Goal: Task Accomplishment & Management: Manage account settings

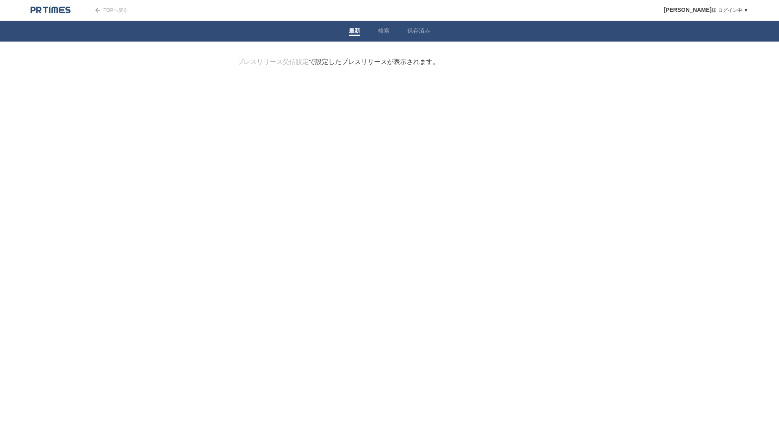
click at [276, 59] on link "プレスリリース受信設定" at bounding box center [273, 61] width 72 height 7
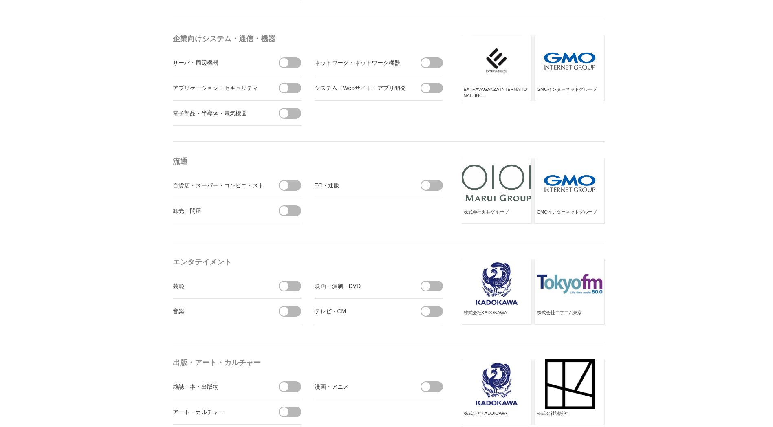
scroll to position [407, 0]
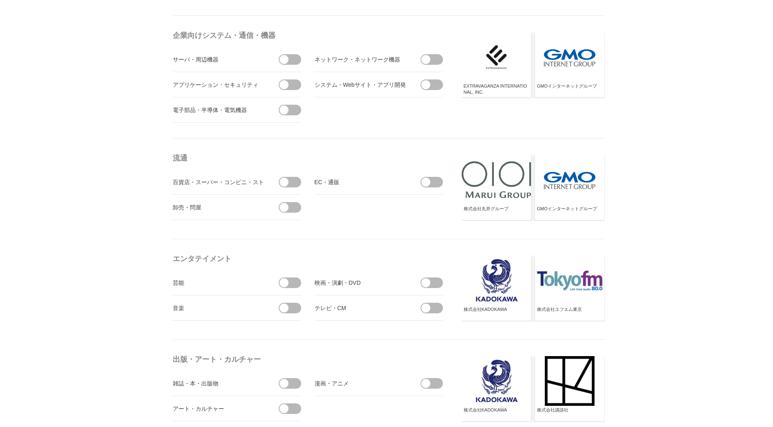
click at [421, 181] on span at bounding box center [417, 182] width 17 height 11
click at [0, 0] on input "checkbox" at bounding box center [0, 0] width 0 height 0
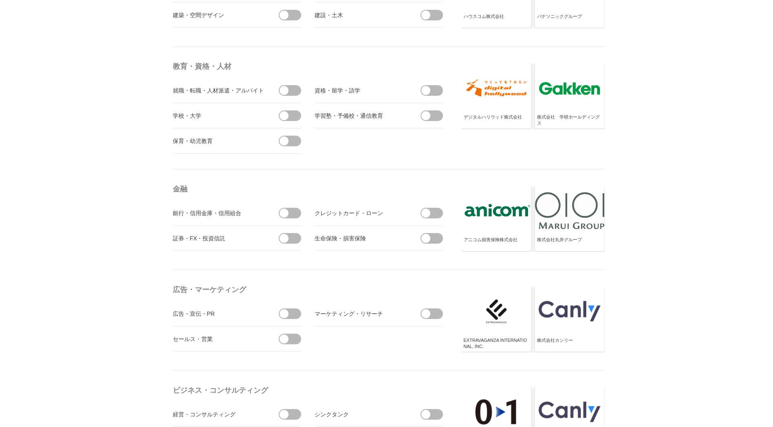
scroll to position [2077, 0]
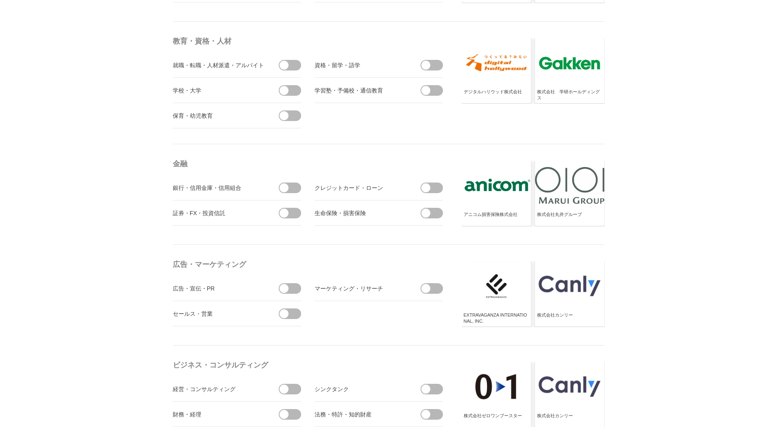
click at [279, 187] on span at bounding box center [283, 187] width 9 height 9
click at [0, 0] on input "checkbox" at bounding box center [0, 0] width 0 height 0
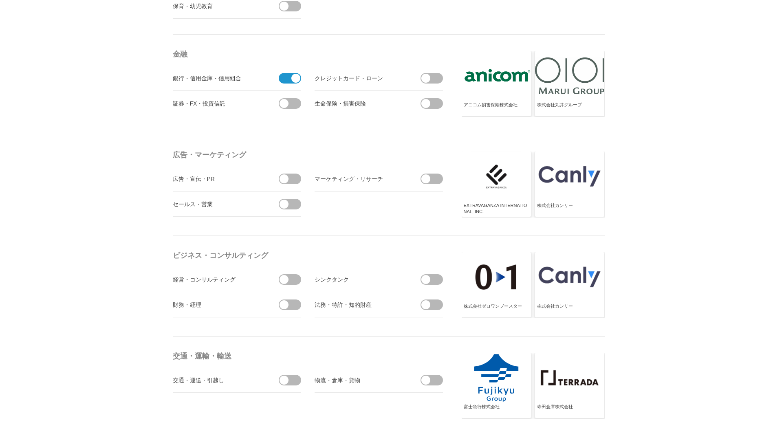
scroll to position [2200, 0]
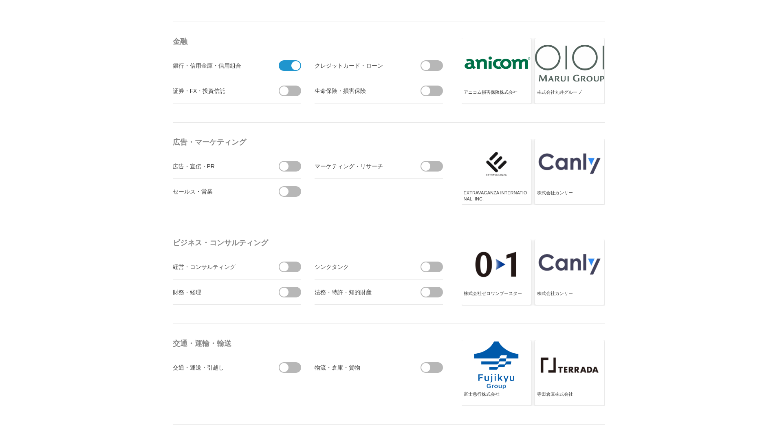
click at [432, 289] on span at bounding box center [434, 292] width 17 height 11
click at [0, 0] on input "checkbox" at bounding box center [0, 0] width 0 height 0
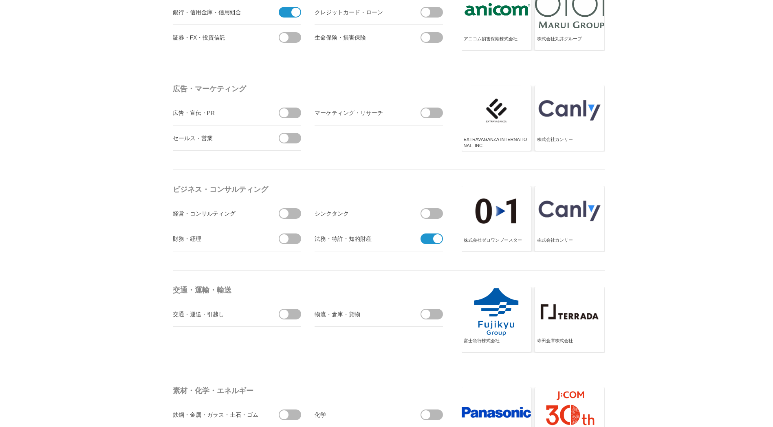
scroll to position [2281, 0]
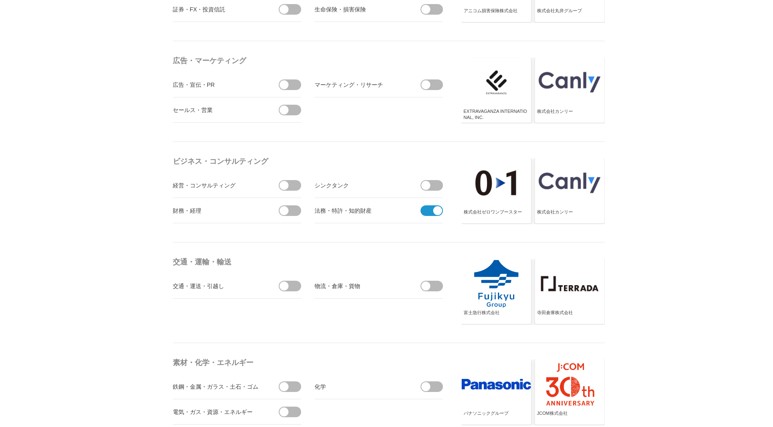
click at [292, 289] on span at bounding box center [292, 286] width 17 height 11
click at [0, 0] on input "checkbox" at bounding box center [0, 0] width 0 height 0
click at [431, 291] on span at bounding box center [434, 286] width 17 height 11
click at [0, 0] on input "checkbox" at bounding box center [0, 0] width 0 height 0
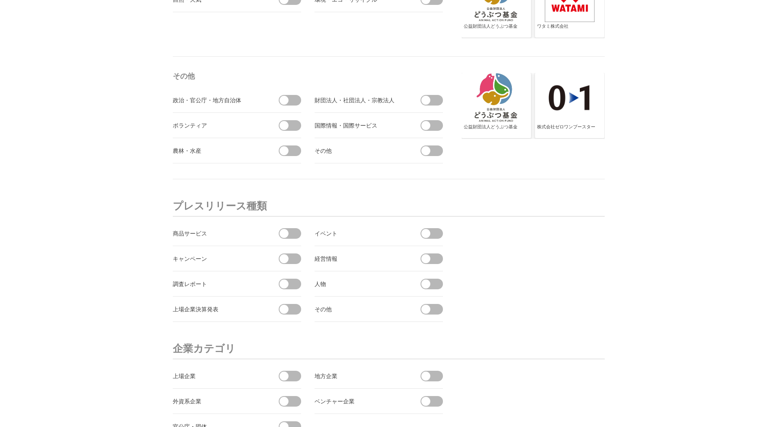
scroll to position [2770, 0]
click at [279, 233] on span at bounding box center [275, 232] width 17 height 11
click at [0, 0] on input "checkbox" at bounding box center [0, 0] width 0 height 0
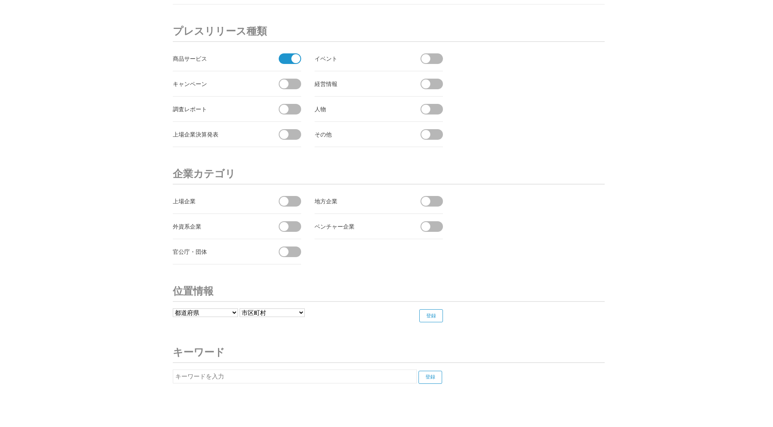
scroll to position [2974, 0]
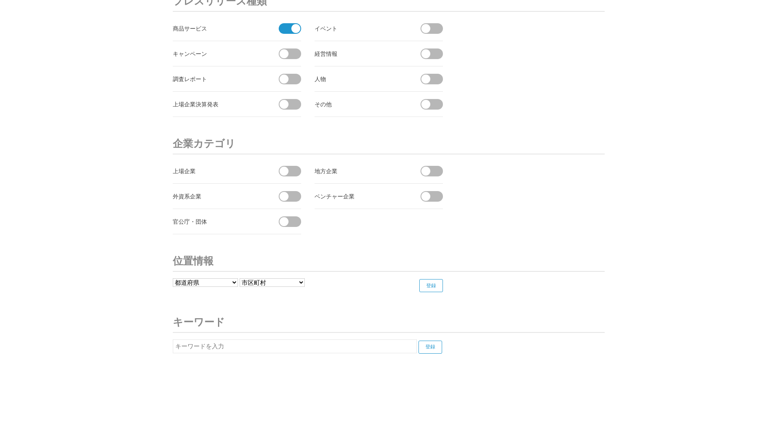
click at [291, 345] on input "text" at bounding box center [295, 346] width 244 height 14
click at [425, 347] on input "登録" at bounding box center [430, 347] width 24 height 13
click at [320, 347] on input "コンビニ" at bounding box center [295, 346] width 244 height 14
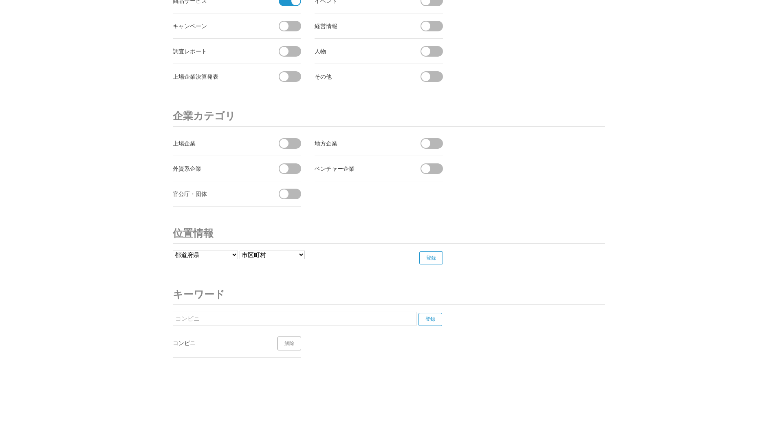
scroll to position [3005, 0]
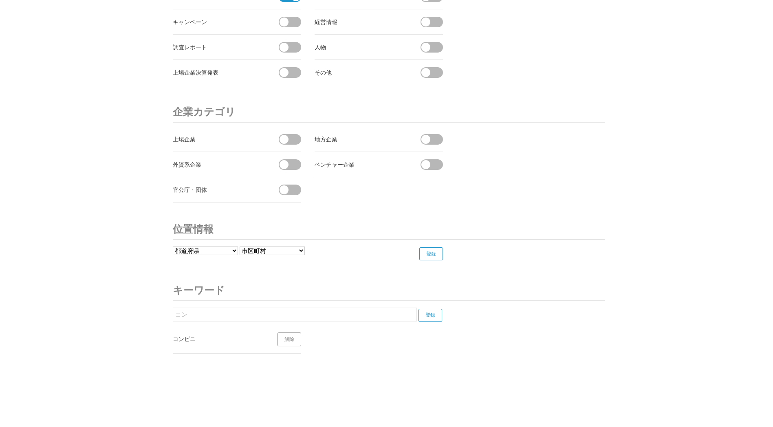
type input "コ"
click at [427, 319] on input "登録" at bounding box center [430, 315] width 24 height 13
click at [277, 311] on input "ローソン" at bounding box center [295, 315] width 244 height 14
type input "ロ"
click at [429, 312] on input "登録" at bounding box center [430, 315] width 24 height 13
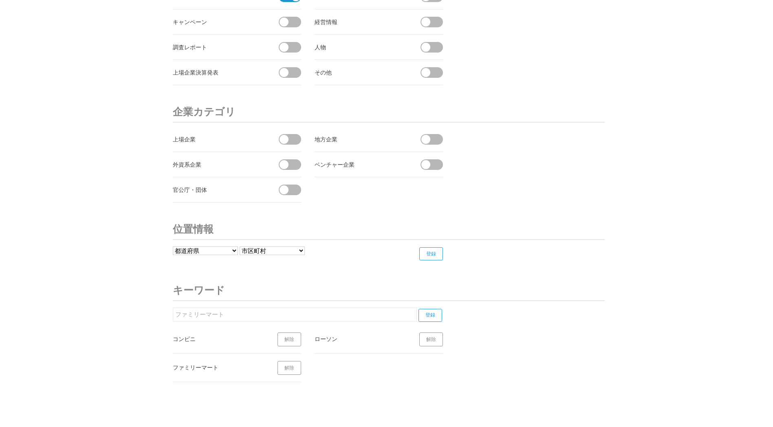
click at [431, 317] on input "登録" at bounding box center [430, 315] width 24 height 13
click at [369, 315] on input "ファミリーマート" at bounding box center [295, 315] width 244 height 14
type input "フ"
type input "セ"
click at [430, 319] on input "登録" at bounding box center [430, 315] width 24 height 13
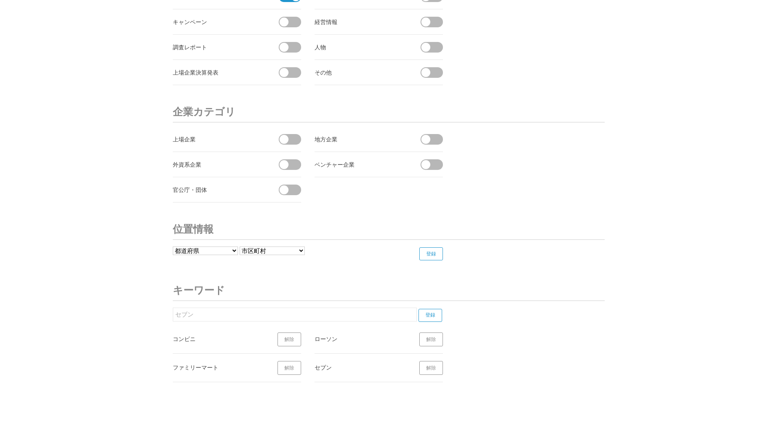
click at [357, 315] on input "セブン" at bounding box center [295, 315] width 244 height 14
type input "セ"
click at [431, 316] on input "登録" at bounding box center [430, 315] width 24 height 13
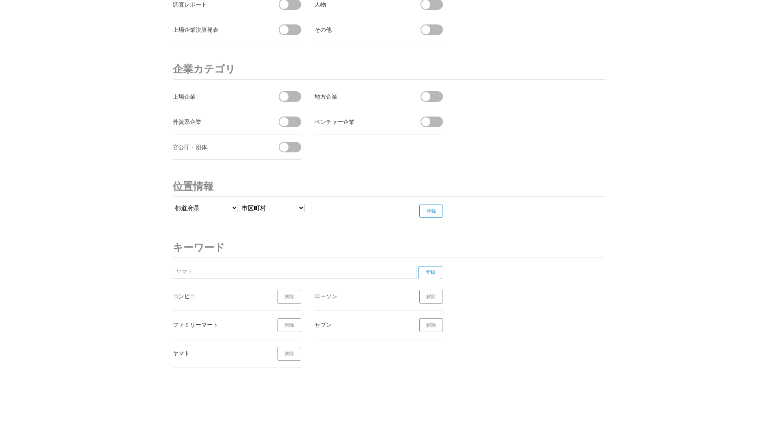
scroll to position [3062, 0]
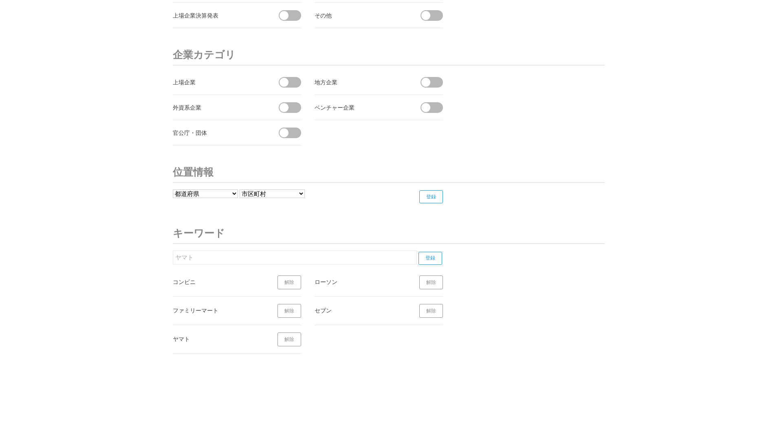
click at [331, 253] on input "ヤマト" at bounding box center [295, 258] width 244 height 14
type input "ヤ"
type input "郵"
click at [429, 256] on input "登録" at bounding box center [430, 258] width 24 height 13
click at [297, 257] on input "佐川" at bounding box center [295, 258] width 244 height 14
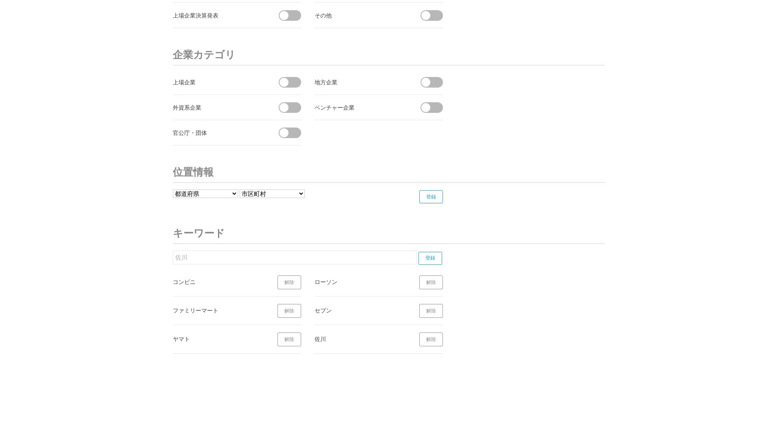
type input "佐"
type input "Ａ"
click at [434, 255] on input "登録" at bounding box center [430, 258] width 24 height 13
click at [342, 256] on input "ＳＧＨ" at bounding box center [295, 258] width 244 height 14
type input "Ｓ"
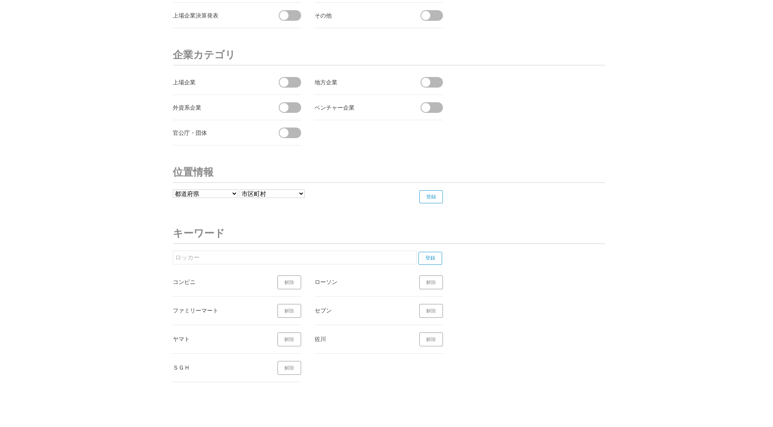
click at [434, 262] on input "登録" at bounding box center [430, 258] width 24 height 13
click at [346, 259] on input "ロッカー" at bounding box center [295, 258] width 244 height 14
type input "ロ"
type input "す"
click at [420, 254] on input "登録" at bounding box center [430, 258] width 24 height 13
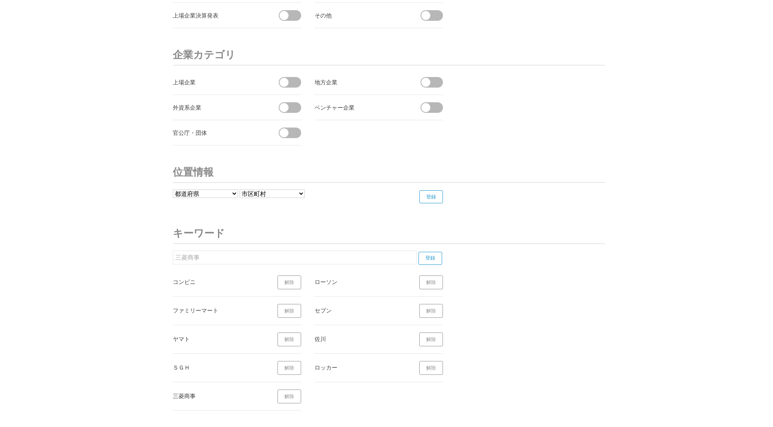
click at [354, 261] on input "三菱商事" at bounding box center [295, 258] width 244 height 14
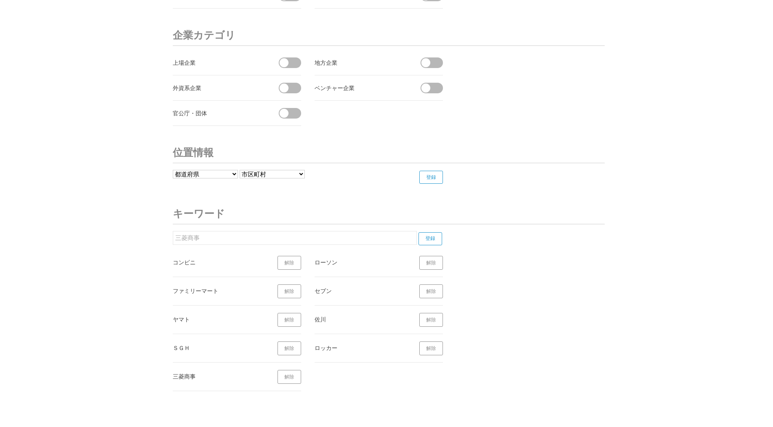
scroll to position [3120, 0]
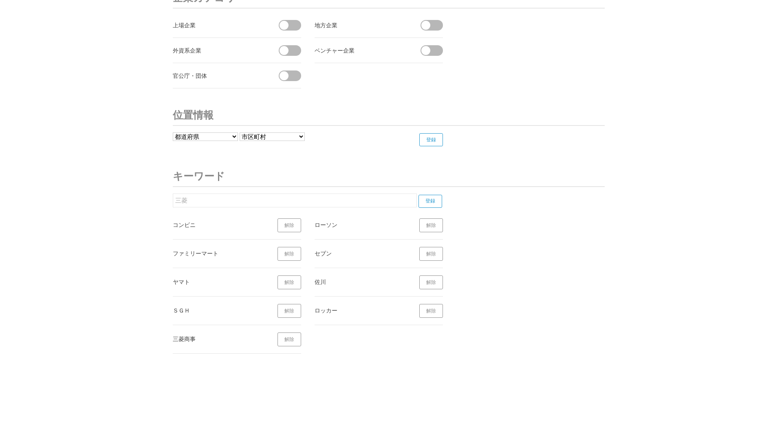
type input "三"
click at [409, 201] on input "text" at bounding box center [295, 200] width 244 height 14
type input "荷物"
click at [421, 203] on input "登録" at bounding box center [430, 201] width 24 height 13
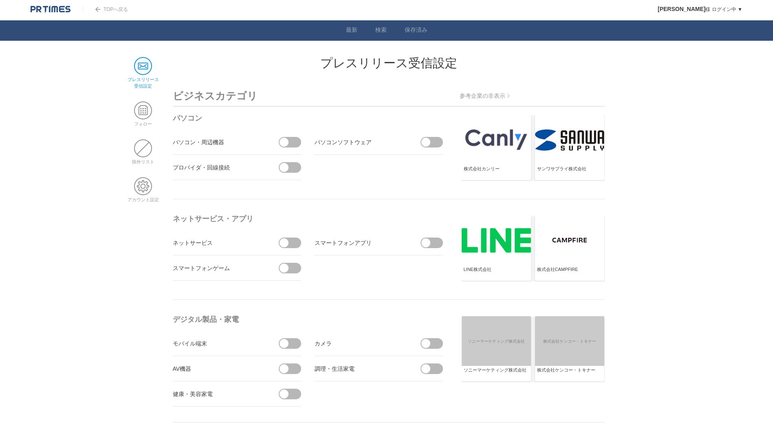
scroll to position [0, 0]
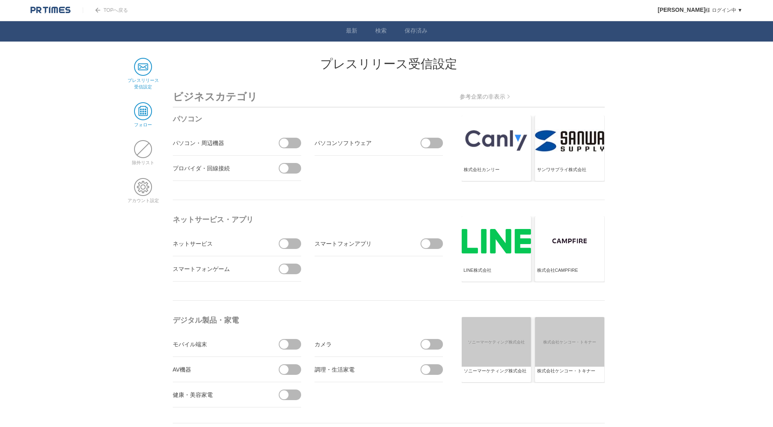
click at [143, 109] on span at bounding box center [143, 111] width 18 height 18
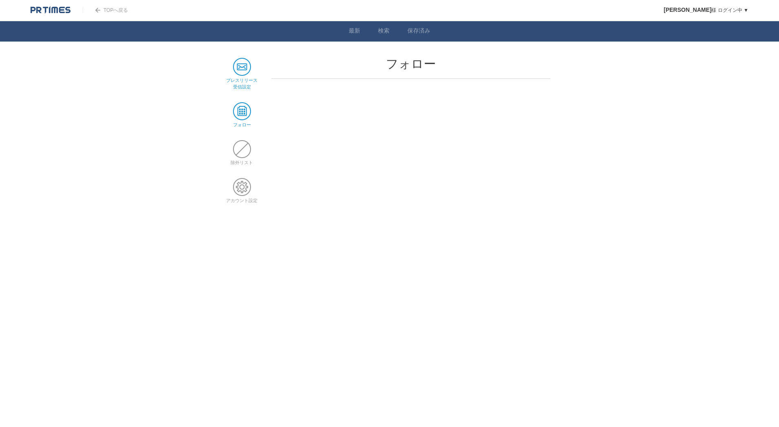
click at [238, 64] on span at bounding box center [242, 67] width 18 height 18
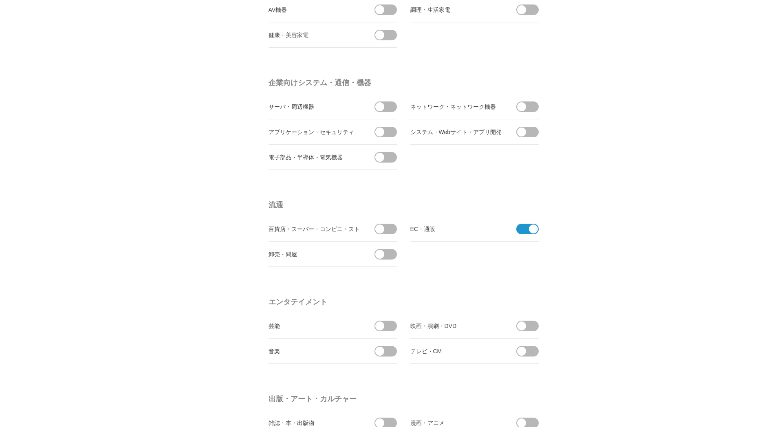
scroll to position [367, 0]
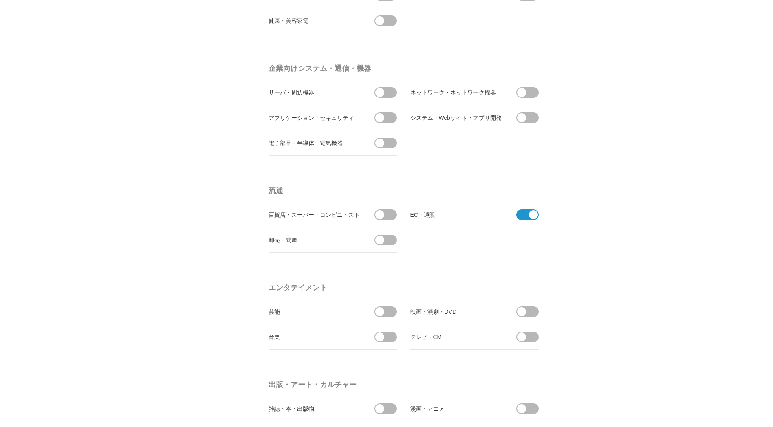
click at [390, 212] on span at bounding box center [388, 214] width 17 height 11
click at [0, 0] on input "checkbox" at bounding box center [0, 0] width 0 height 0
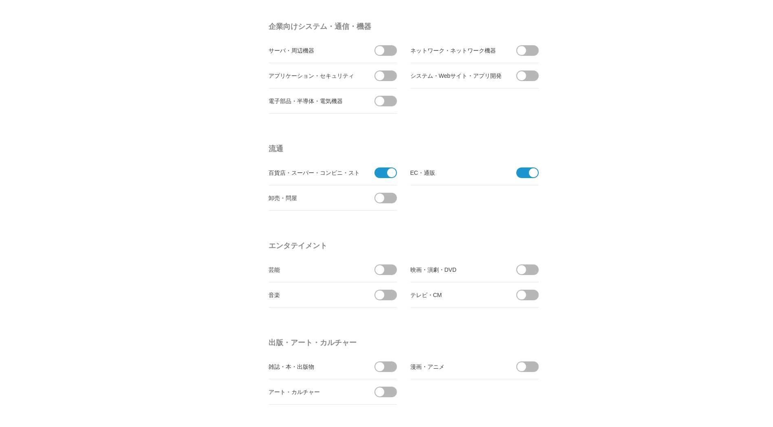
scroll to position [448, 0]
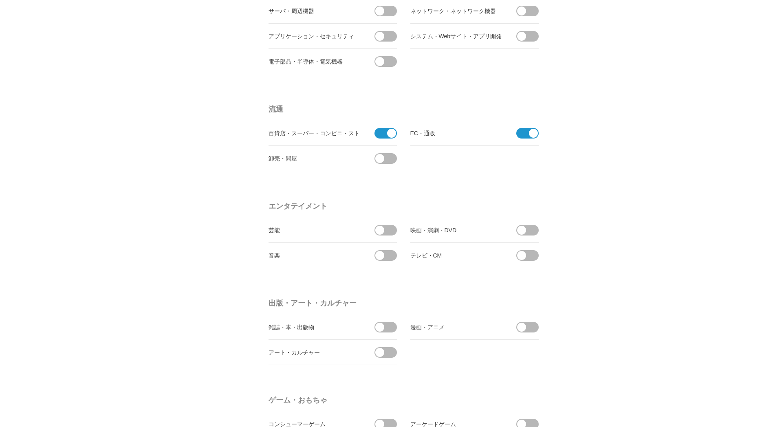
click at [424, 176] on section "流通 百貨店・スーパー・コンビニ・ストア 受信しない EC・通販 卸売・問屋" at bounding box center [407, 144] width 279 height 85
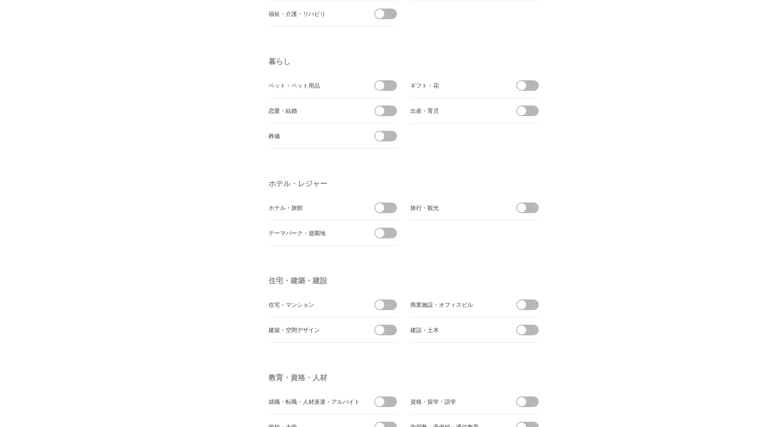
scroll to position [1629, 0]
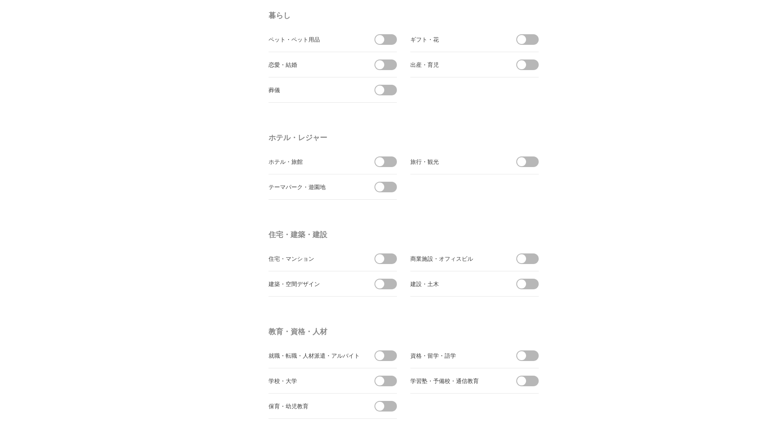
click at [528, 165] on span at bounding box center [529, 161] width 17 height 11
click at [0, 0] on input "checkbox" at bounding box center [0, 0] width 0 height 0
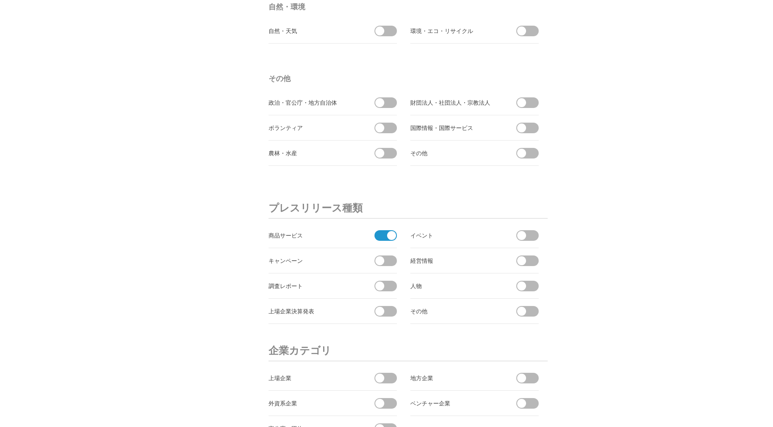
scroll to position [2566, 0]
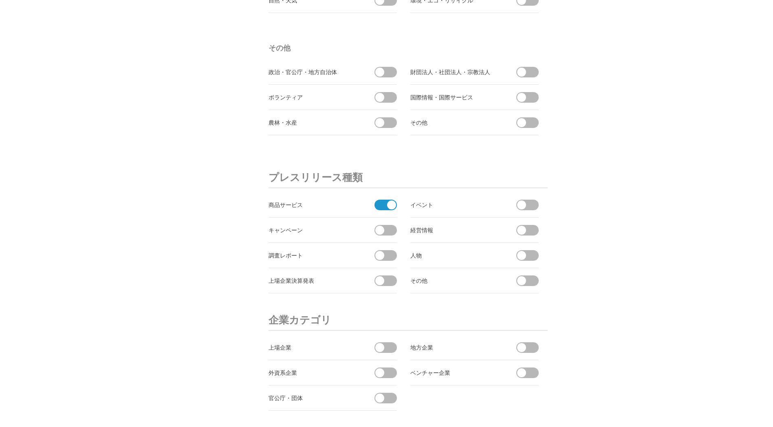
click at [523, 229] on span at bounding box center [521, 230] width 9 height 9
click at [0, 0] on input "checkbox" at bounding box center [0, 0] width 0 height 0
click at [378, 234] on span at bounding box center [379, 230] width 9 height 9
click at [0, 0] on input "checkbox" at bounding box center [0, 0] width 0 height 0
click at [378, 258] on span at bounding box center [379, 255] width 9 height 9
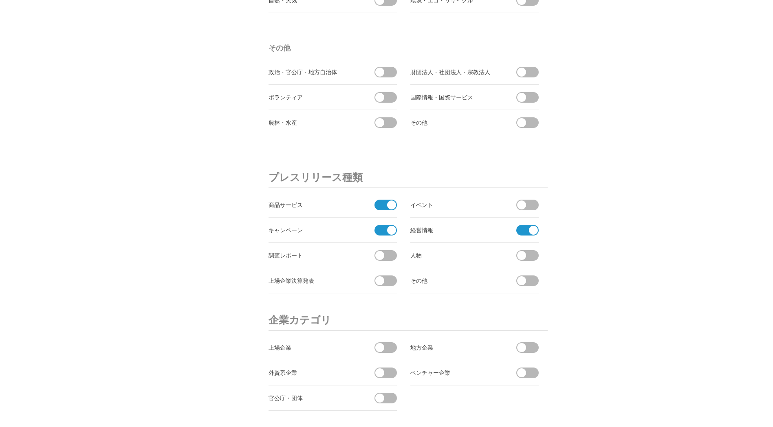
click at [0, 0] on input "checkbox" at bounding box center [0, 0] width 0 height 0
click at [389, 283] on span at bounding box center [388, 280] width 17 height 11
click at [0, 0] on input "checkbox" at bounding box center [0, 0] width 0 height 0
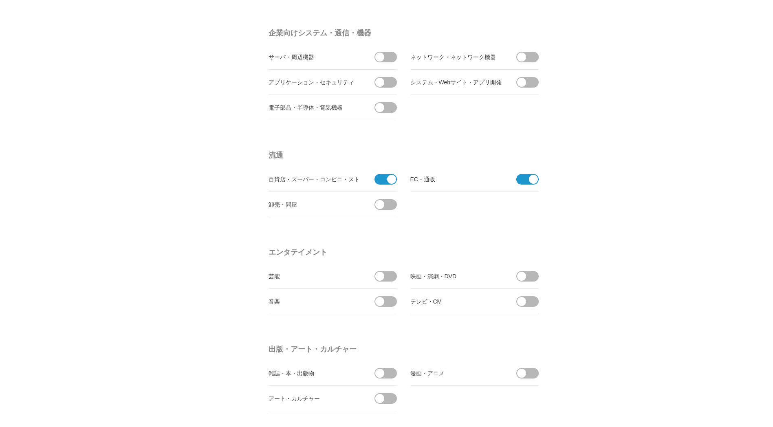
scroll to position [0, 0]
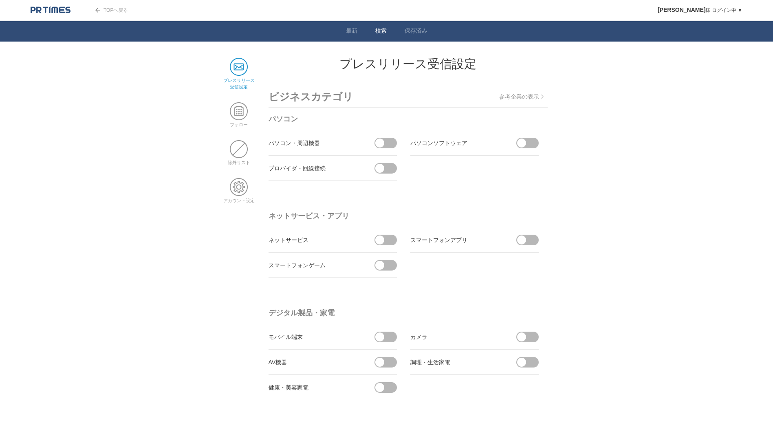
click at [384, 32] on link "検索" at bounding box center [380, 31] width 11 height 9
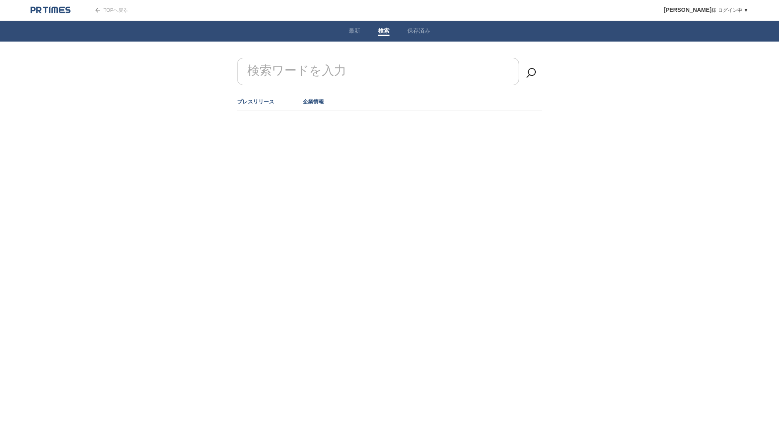
click at [312, 104] on link "企業情報" at bounding box center [313, 102] width 21 height 6
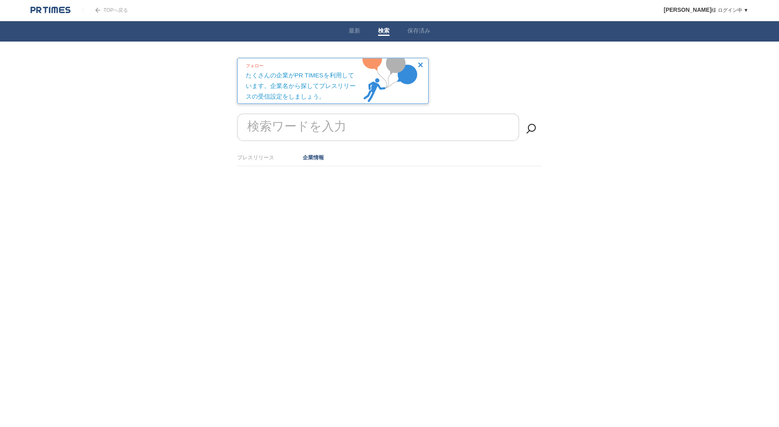
click at [308, 122] on label "検索ワードを入力" at bounding box center [296, 126] width 103 height 21
click at [308, 122] on input "検索ワードを入力" at bounding box center [378, 127] width 282 height 27
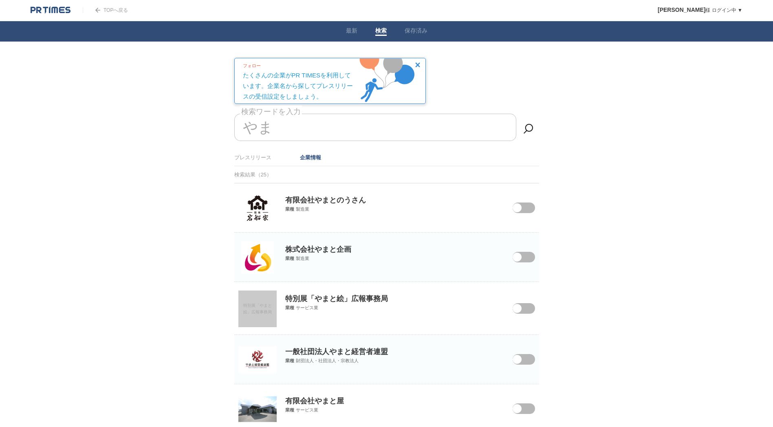
type input "や"
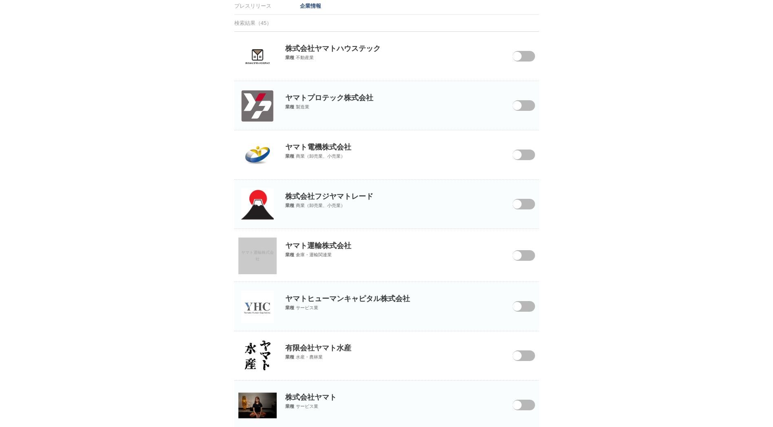
scroll to position [204, 0]
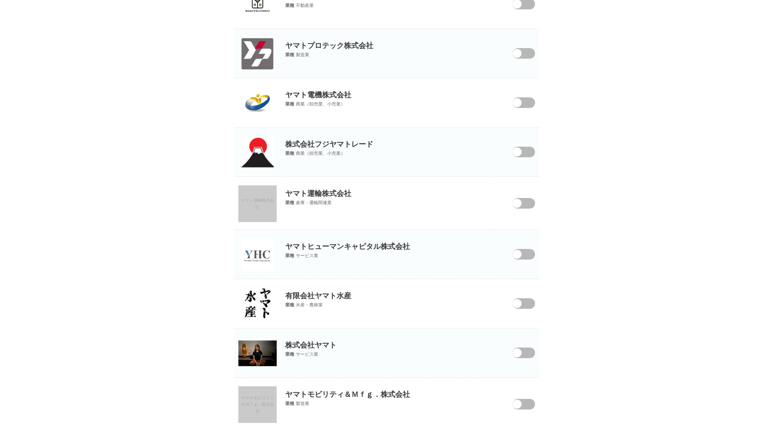
click at [516, 201] on span at bounding box center [516, 203] width 9 height 9
click at [0, 0] on input "checkbox" at bounding box center [0, 0] width 0 height 0
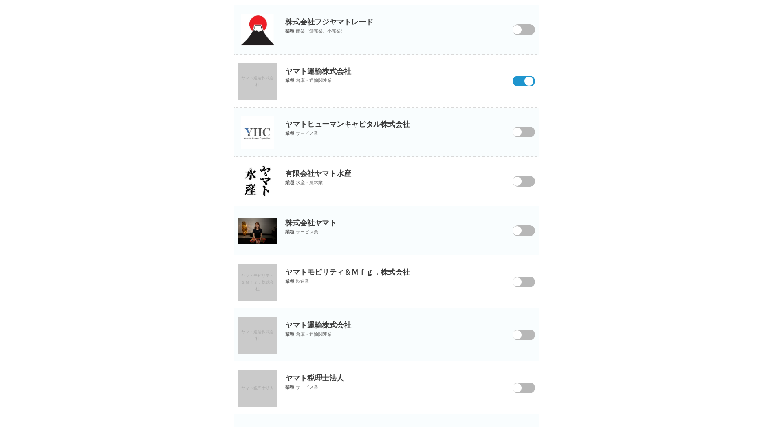
scroll to position [367, 0]
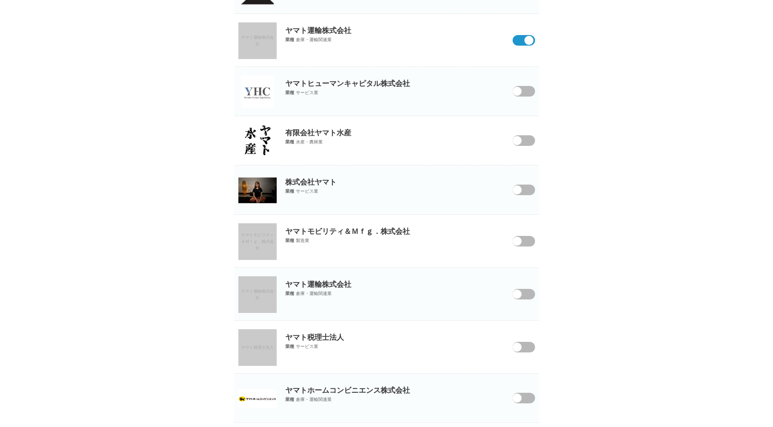
click at [515, 298] on span at bounding box center [516, 294] width 9 height 9
click at [0, 0] on input "checkbox" at bounding box center [0, 0] width 0 height 0
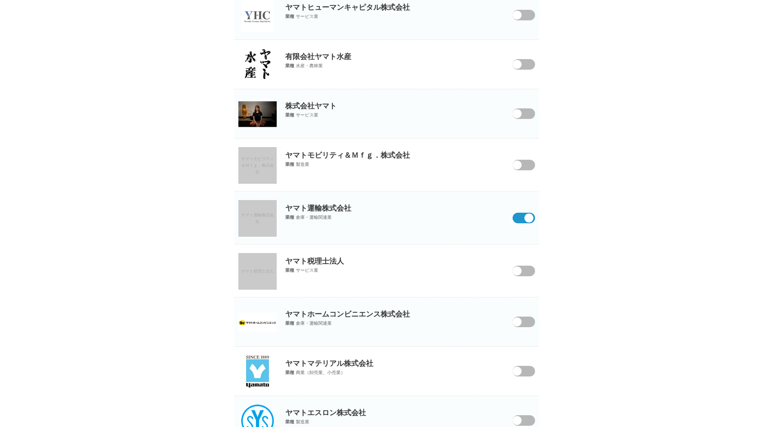
scroll to position [448, 0]
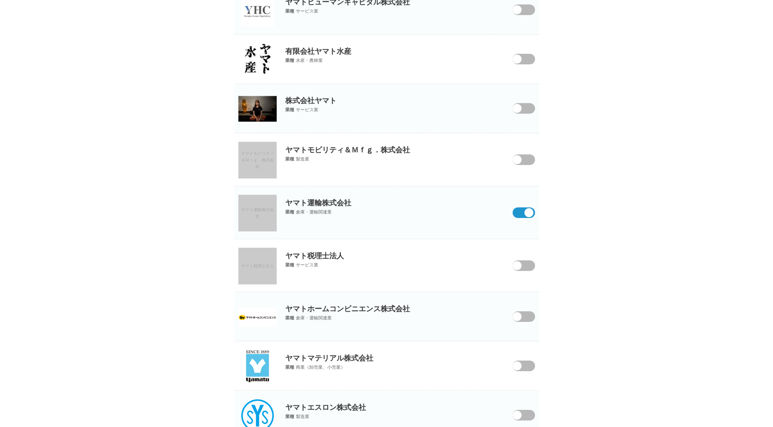
click at [520, 318] on span at bounding box center [516, 316] width 9 height 9
click at [0, 0] on input "checkbox" at bounding box center [0, 0] width 0 height 0
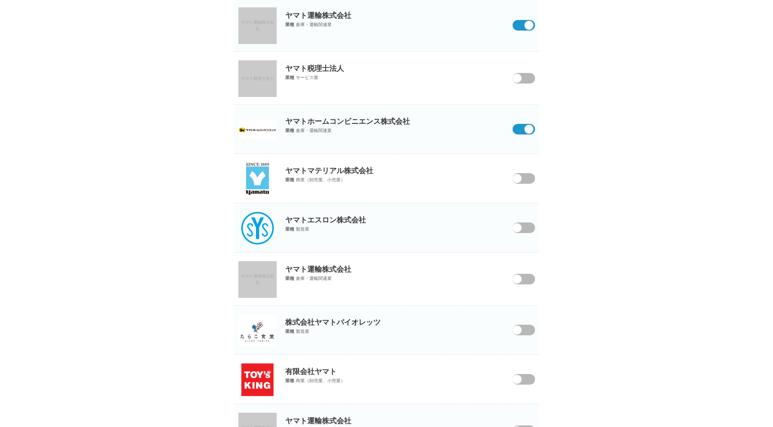
scroll to position [636, 0]
click at [521, 278] on span at bounding box center [518, 283] width 34 height 21
click at [0, 0] on input "checkbox" at bounding box center [0, 0] width 0 height 0
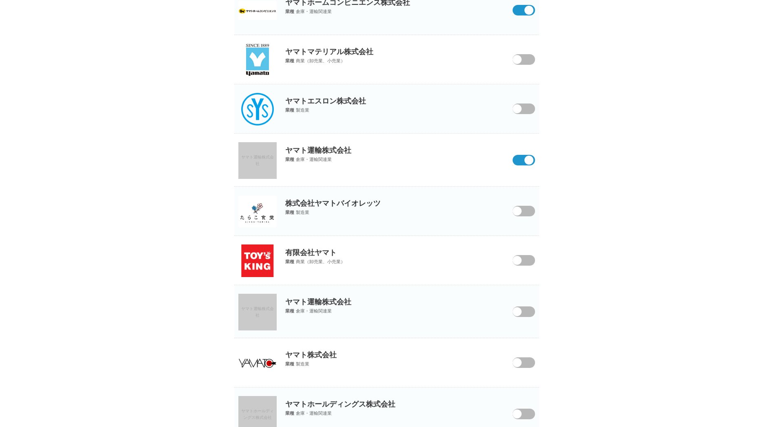
scroll to position [758, 0]
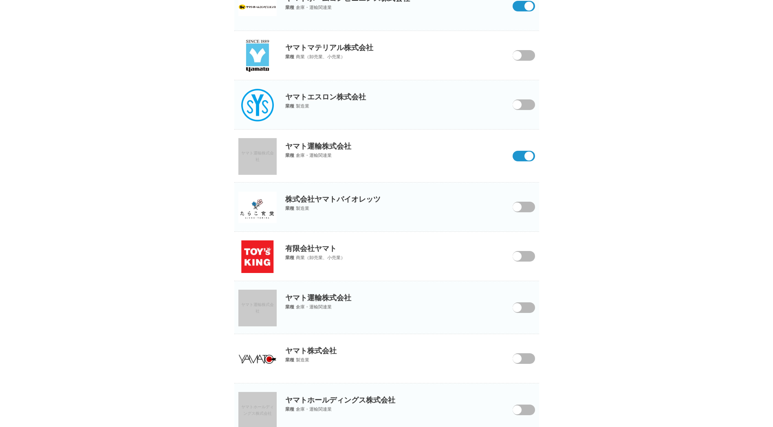
click at [519, 305] on span at bounding box center [516, 307] width 9 height 9
click at [0, 0] on input "checkbox" at bounding box center [0, 0] width 0 height 0
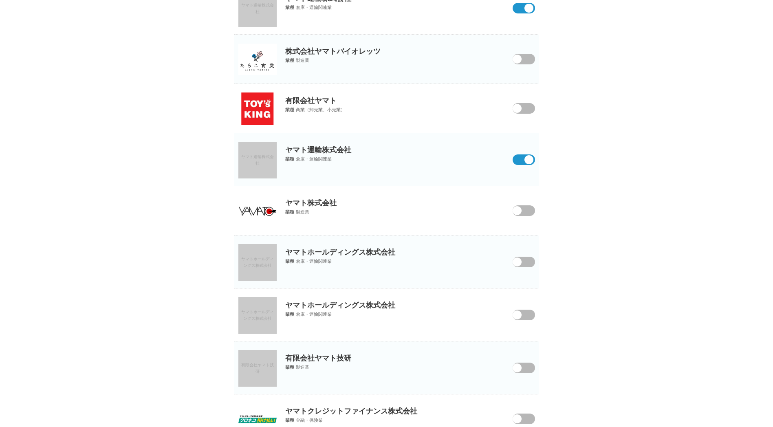
scroll to position [921, 0]
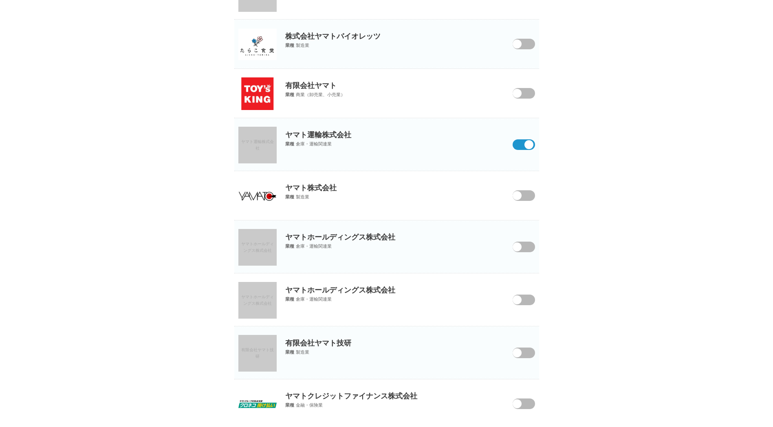
click at [523, 244] on span at bounding box center [518, 252] width 34 height 21
click at [0, 0] on input "checkbox" at bounding box center [0, 0] width 0 height 0
click at [518, 303] on span at bounding box center [516, 299] width 9 height 9
click at [0, 0] on input "checkbox" at bounding box center [0, 0] width 0 height 0
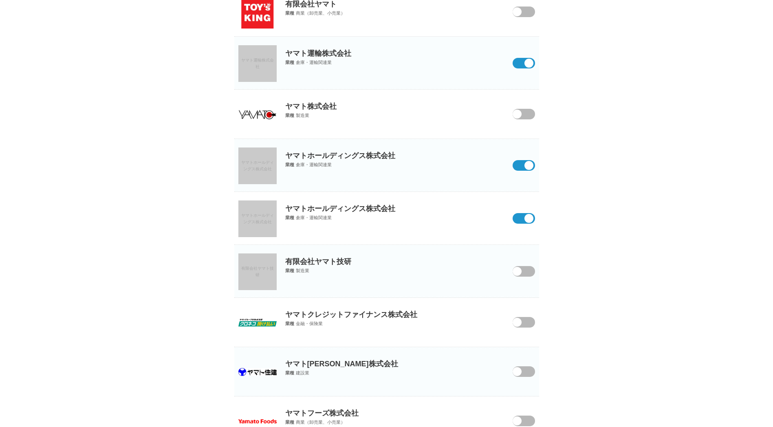
scroll to position [1044, 0]
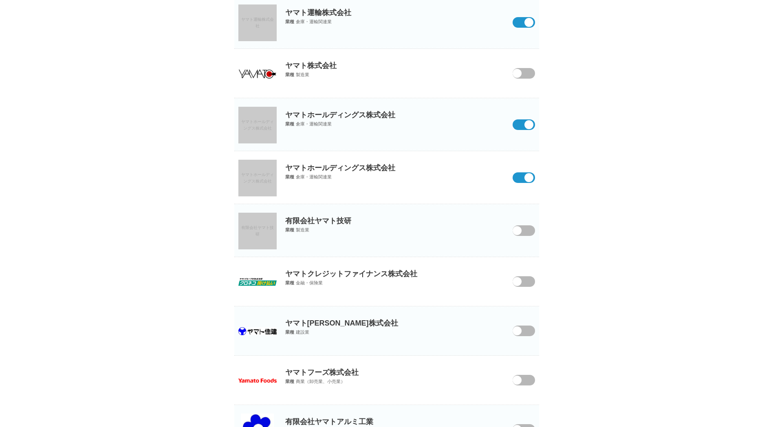
click at [520, 279] on span at bounding box center [516, 281] width 9 height 9
click at [0, 0] on input "checkbox" at bounding box center [0, 0] width 0 height 0
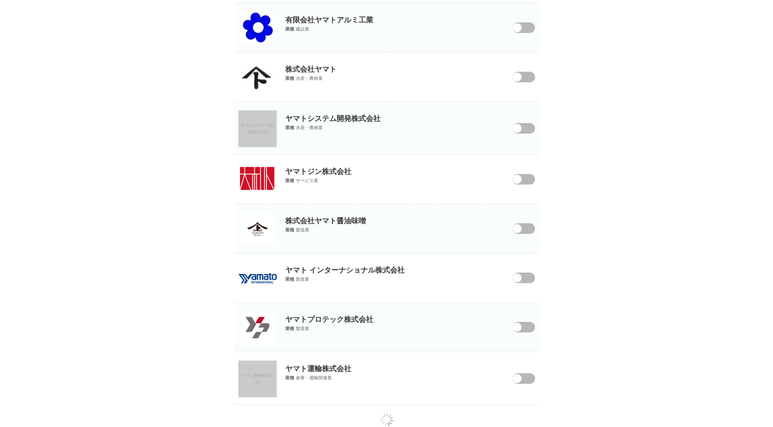
scroll to position [1464, 0]
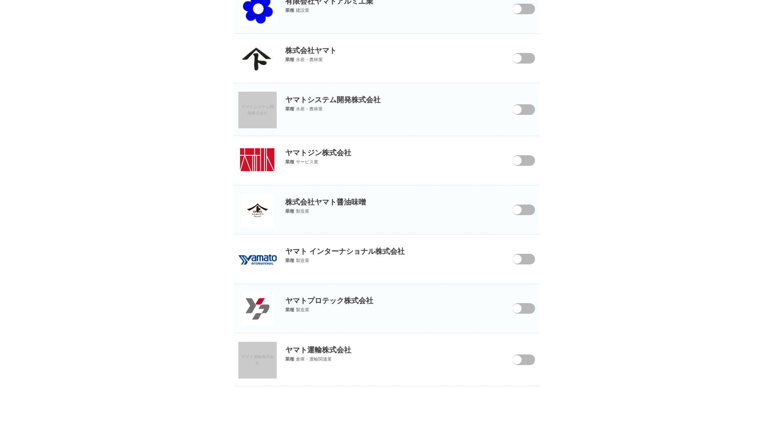
click at [517, 358] on span at bounding box center [516, 359] width 9 height 9
click at [0, 0] on input "checkbox" at bounding box center [0, 0] width 0 height 0
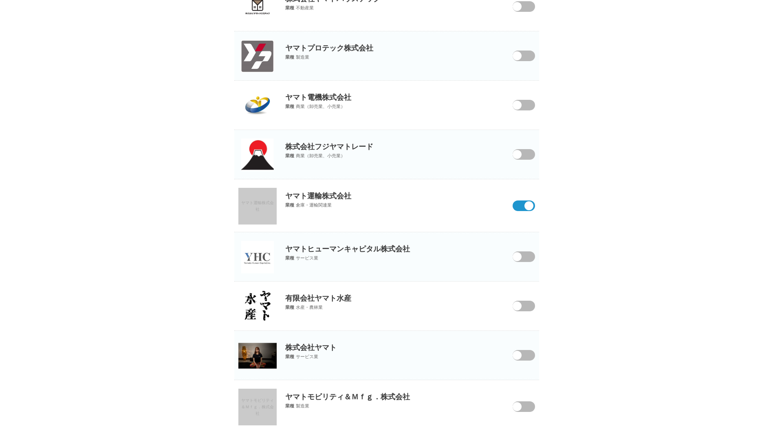
scroll to position [0, 0]
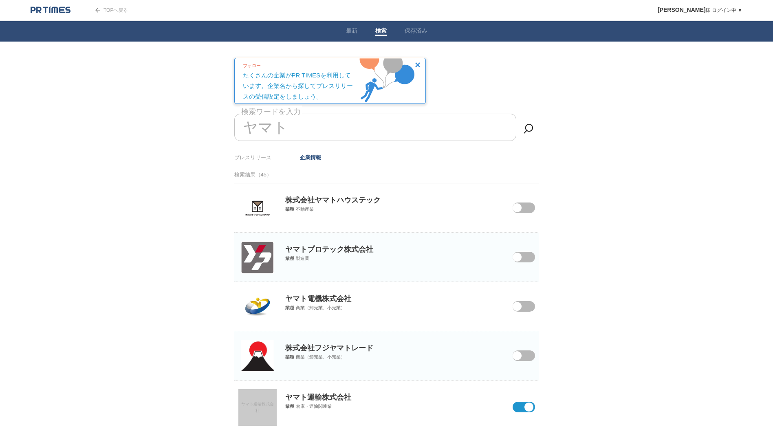
click at [379, 131] on input "ヤマト" at bounding box center [375, 127] width 282 height 27
type input "ヤ"
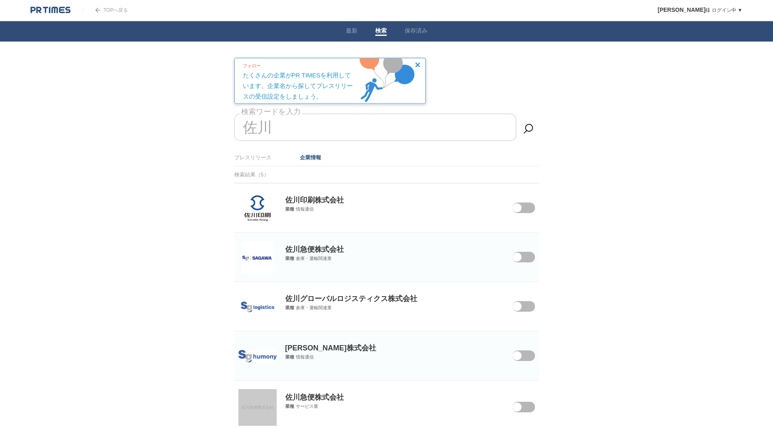
click at [531, 256] on span at bounding box center [518, 262] width 34 height 21
click at [0, 0] on input "checkbox" at bounding box center [0, 0] width 0 height 0
click at [515, 311] on div "佐川グローバルロジスティクス株式会社 業種 倉庫・運輸関連業" at bounding box center [386, 296] width 305 height 29
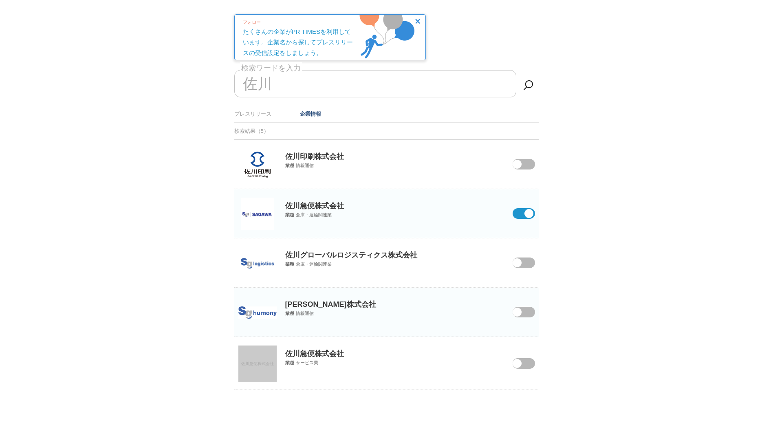
scroll to position [47, 0]
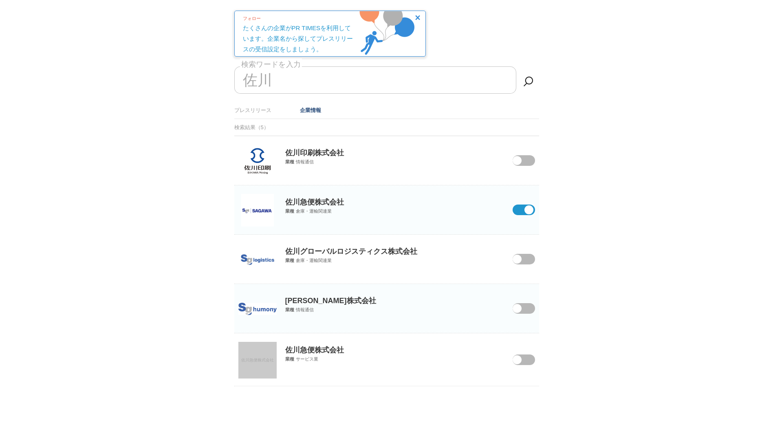
click at [520, 310] on span at bounding box center [516, 308] width 9 height 9
click at [0, 0] on input "checkbox" at bounding box center [0, 0] width 0 height 0
click at [520, 364] on span at bounding box center [518, 364] width 34 height 21
click at [0, 0] on input "checkbox" at bounding box center [0, 0] width 0 height 0
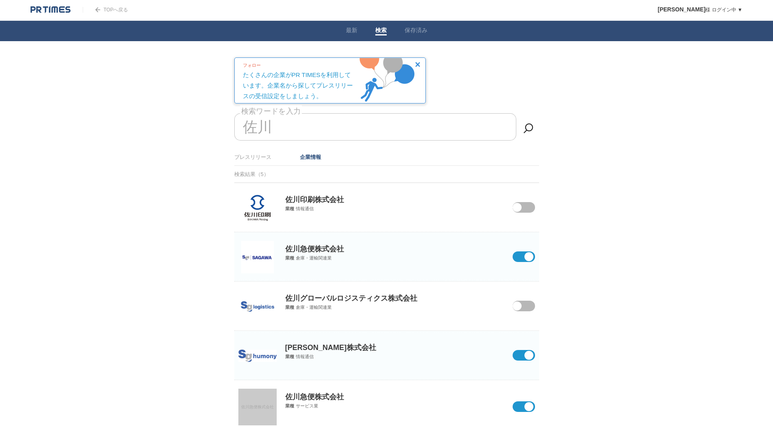
scroll to position [0, 0]
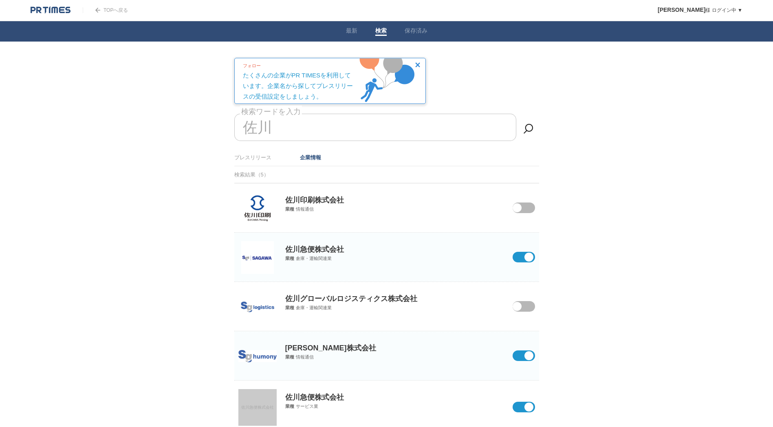
click at [352, 136] on input "佐川" at bounding box center [375, 127] width 282 height 27
type input "佐"
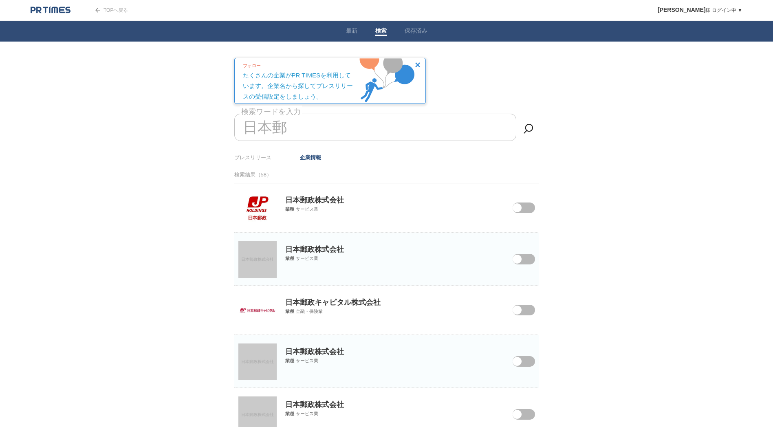
click at [529, 211] on span at bounding box center [518, 212] width 34 height 21
click at [0, 0] on input "checkbox" at bounding box center [0, 0] width 0 height 0
click at [524, 255] on span at bounding box center [518, 264] width 34 height 21
click at [0, 0] on input "checkbox" at bounding box center [0, 0] width 0 height 0
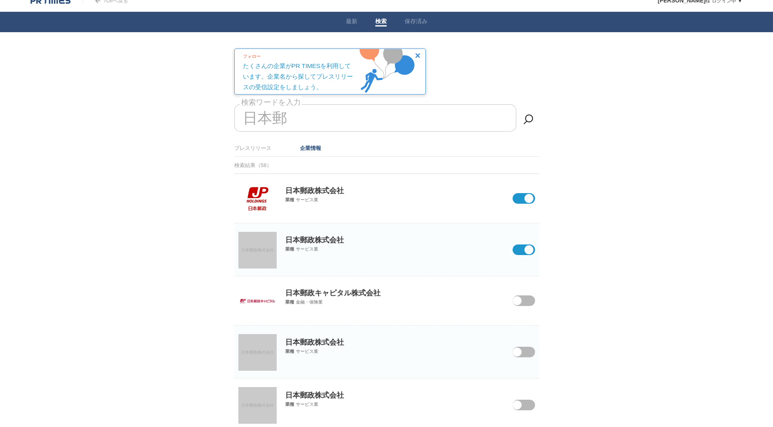
scroll to position [41, 0]
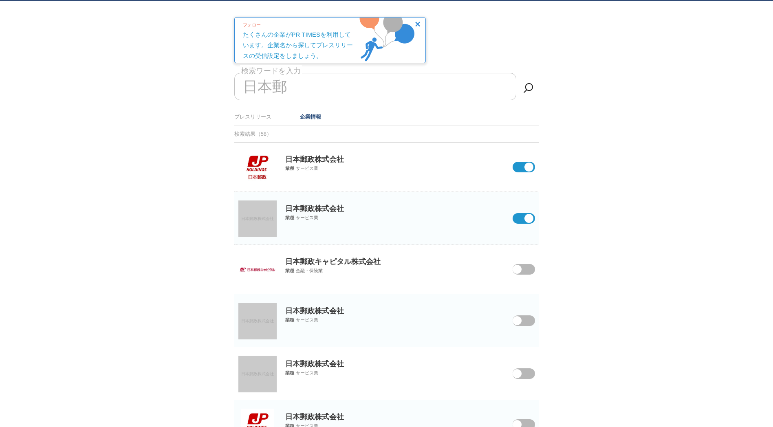
click at [523, 266] on span at bounding box center [518, 274] width 34 height 21
click at [0, 0] on input "checkbox" at bounding box center [0, 0] width 0 height 0
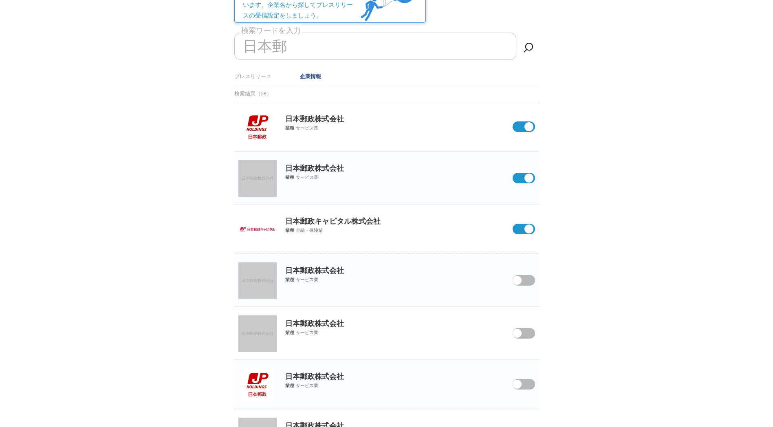
scroll to position [81, 0]
click at [522, 278] on span at bounding box center [518, 285] width 34 height 21
click at [0, 0] on input "checkbox" at bounding box center [0, 0] width 0 height 0
click at [522, 331] on span at bounding box center [518, 338] width 34 height 21
click at [0, 0] on input "checkbox" at bounding box center [0, 0] width 0 height 0
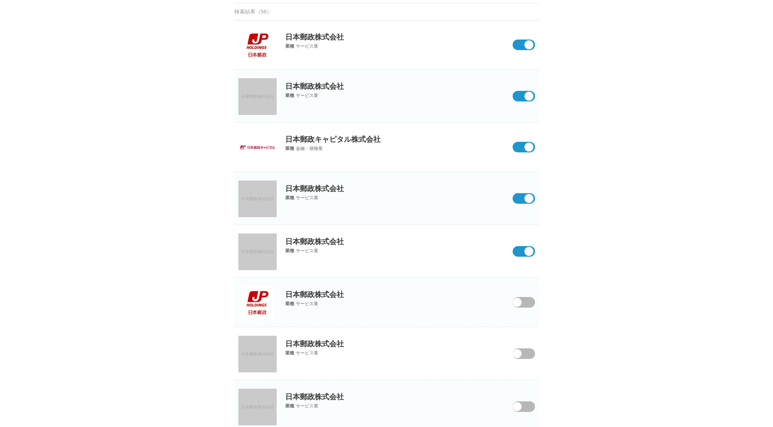
click at [528, 300] on span at bounding box center [518, 307] width 34 height 21
click at [0, 0] on input "checkbox" at bounding box center [0, 0] width 0 height 0
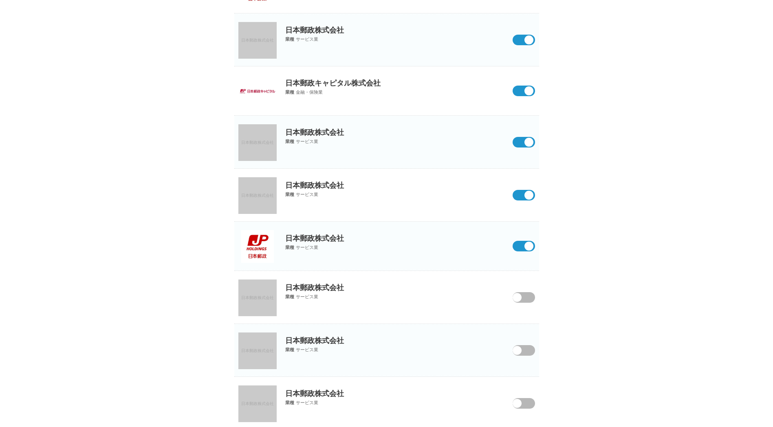
scroll to position [244, 0]
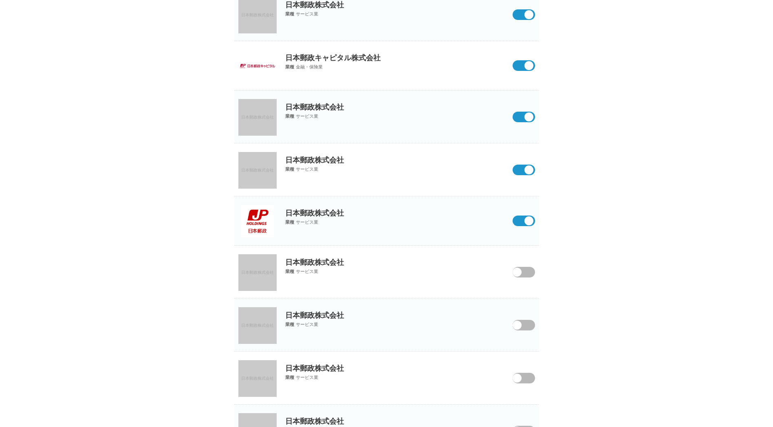
drag, startPoint x: 529, startPoint y: 275, endPoint x: 526, endPoint y: 288, distance: 13.3
click at [529, 274] on span at bounding box center [518, 277] width 34 height 21
click at [0, 0] on input "checkbox" at bounding box center [0, 0] width 0 height 0
click at [522, 319] on section "日本郵政株式会社 日本郵政株式会社 業種 サービス業" at bounding box center [386, 325] width 305 height 53
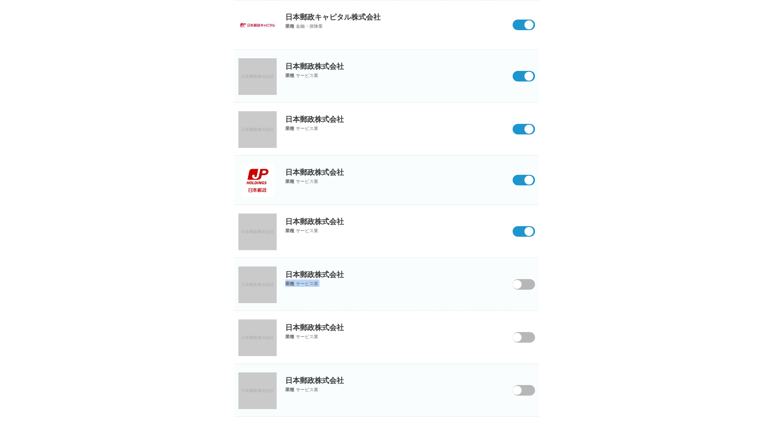
click at [534, 286] on span at bounding box center [518, 289] width 34 height 21
click at [0, 0] on input "checkbox" at bounding box center [0, 0] width 0 height 0
click at [532, 338] on span at bounding box center [518, 342] width 34 height 21
click at [0, 0] on input "checkbox" at bounding box center [0, 0] width 0 height 0
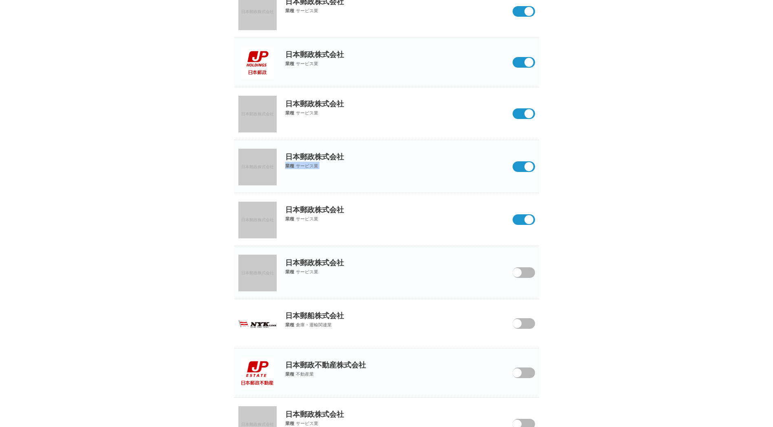
scroll to position [407, 0]
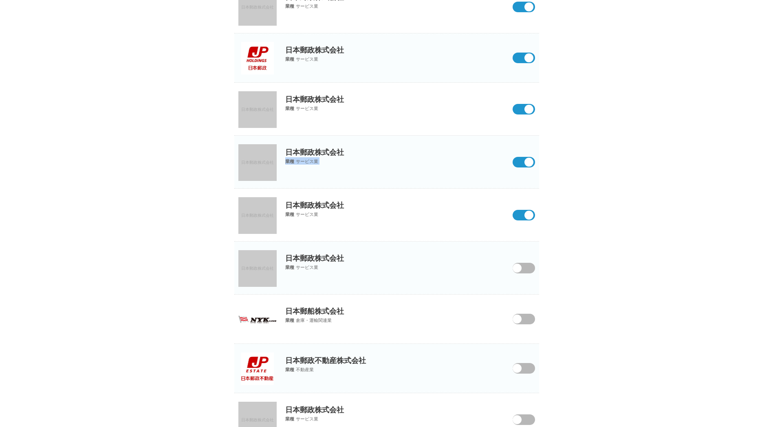
click at [523, 267] on span at bounding box center [518, 273] width 34 height 21
click at [0, 0] on input "checkbox" at bounding box center [0, 0] width 0 height 0
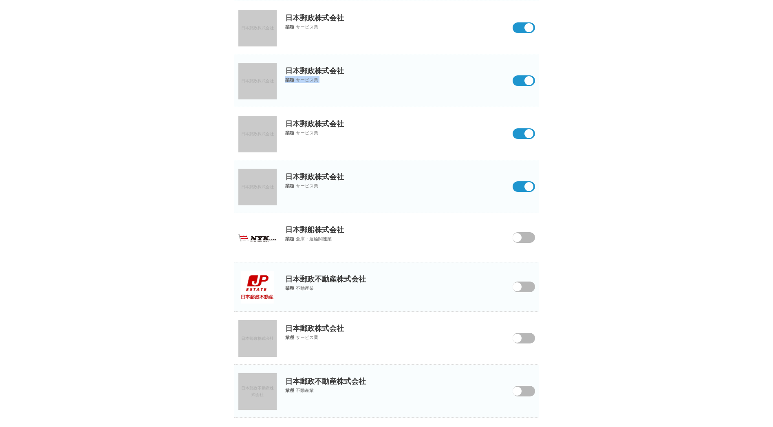
scroll to position [530, 0]
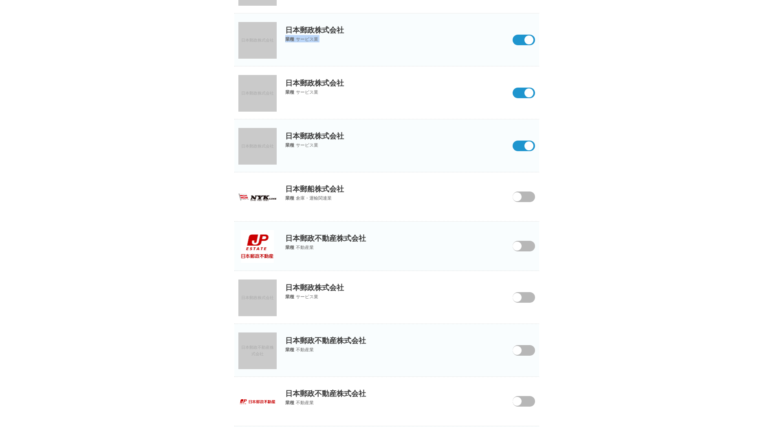
click at [528, 245] on span at bounding box center [518, 251] width 34 height 21
click at [0, 0] on input "checkbox" at bounding box center [0, 0] width 0 height 0
click at [523, 296] on span at bounding box center [518, 302] width 34 height 21
click at [0, 0] on input "checkbox" at bounding box center [0, 0] width 0 height 0
click at [528, 354] on span at bounding box center [518, 355] width 34 height 21
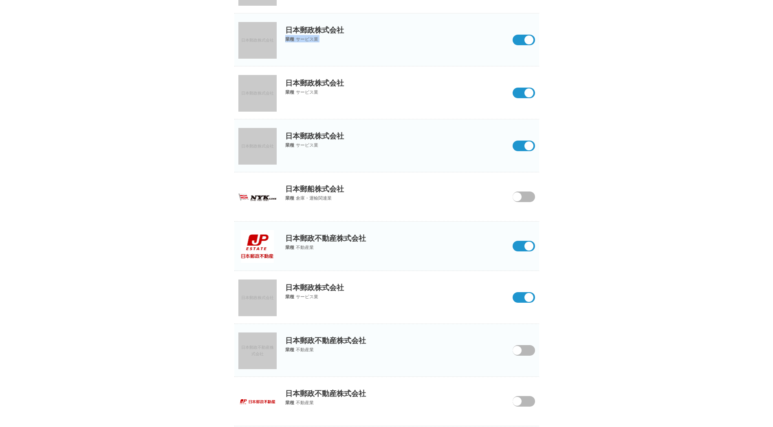
click at [0, 0] on input "checkbox" at bounding box center [0, 0] width 0 height 0
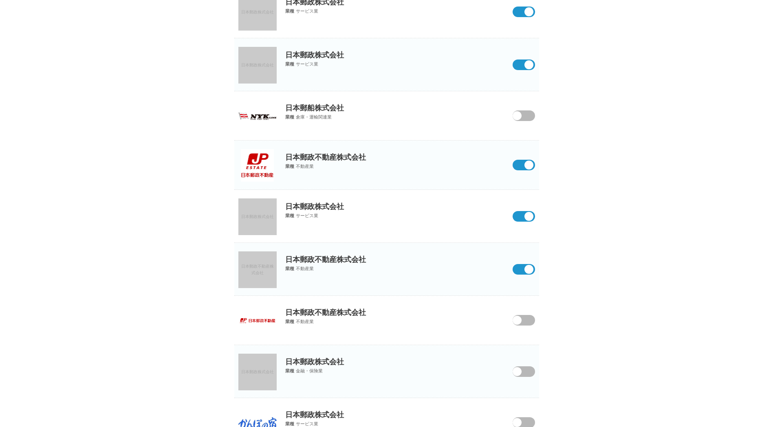
scroll to position [611, 0]
click at [526, 314] on section "日本郵政不動産株式会社 業種 不動産業" at bounding box center [386, 319] width 305 height 49
click at [524, 328] on section "日本郵政不動産株式会社 業種 不動産業" at bounding box center [386, 319] width 305 height 49
click at [526, 368] on span at bounding box center [518, 376] width 34 height 21
click at [0, 0] on input "checkbox" at bounding box center [0, 0] width 0 height 0
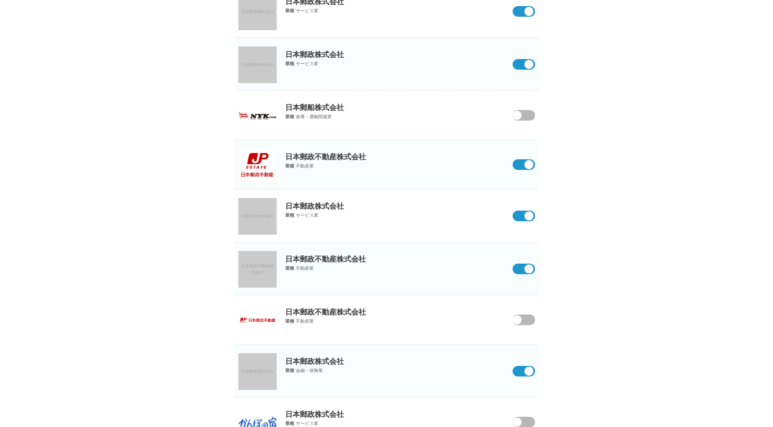
click at [528, 320] on span at bounding box center [518, 324] width 34 height 21
click at [0, 0] on input "checkbox" at bounding box center [0, 0] width 0 height 0
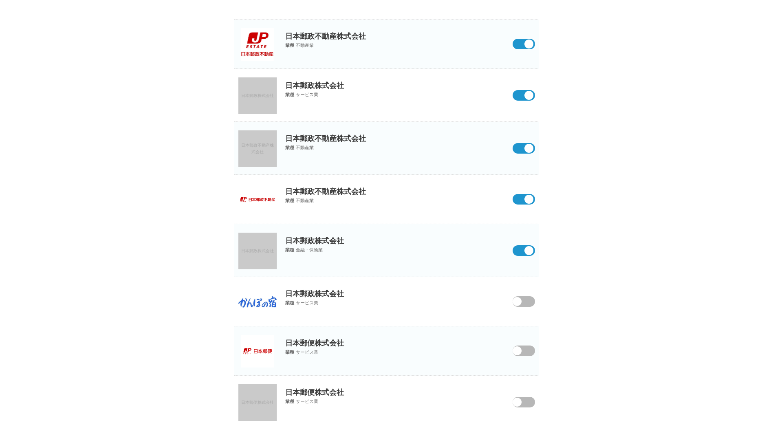
scroll to position [733, 0]
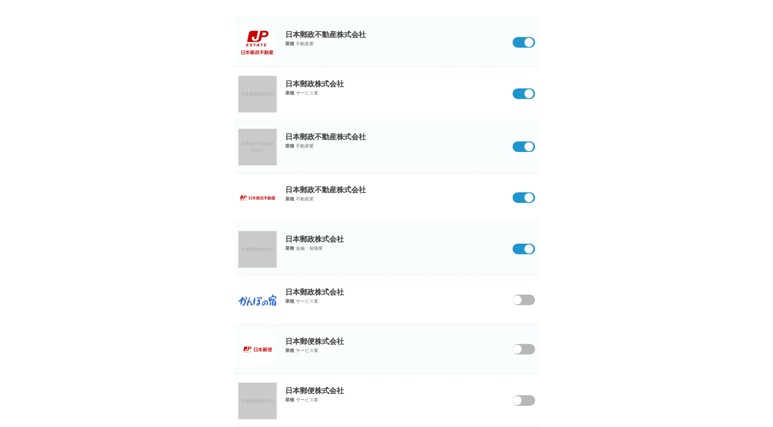
drag, startPoint x: 526, startPoint y: 297, endPoint x: 525, endPoint y: 302, distance: 5.4
click at [526, 297] on span at bounding box center [518, 305] width 34 height 21
click at [0, 0] on input "checkbox" at bounding box center [0, 0] width 0 height 0
click at [525, 349] on span at bounding box center [518, 354] width 34 height 21
click at [0, 0] on input "checkbox" at bounding box center [0, 0] width 0 height 0
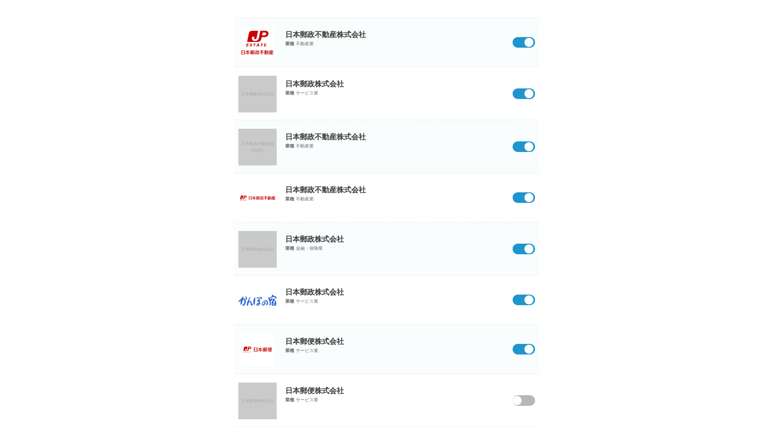
click at [523, 404] on span at bounding box center [518, 405] width 34 height 21
click at [0, 0] on input "checkbox" at bounding box center [0, 0] width 0 height 0
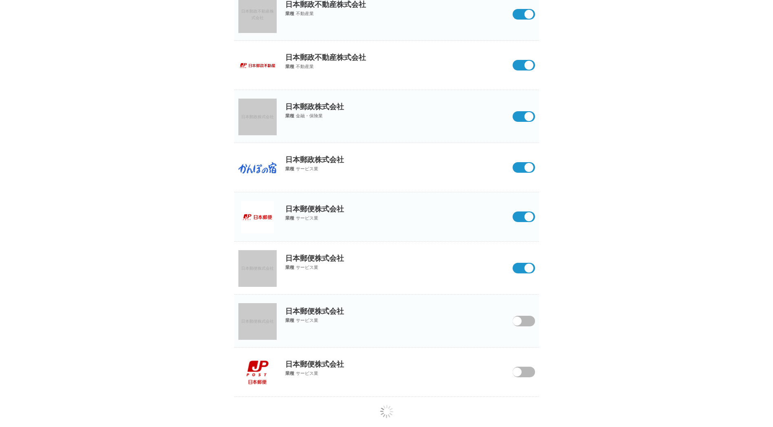
scroll to position [876, 0]
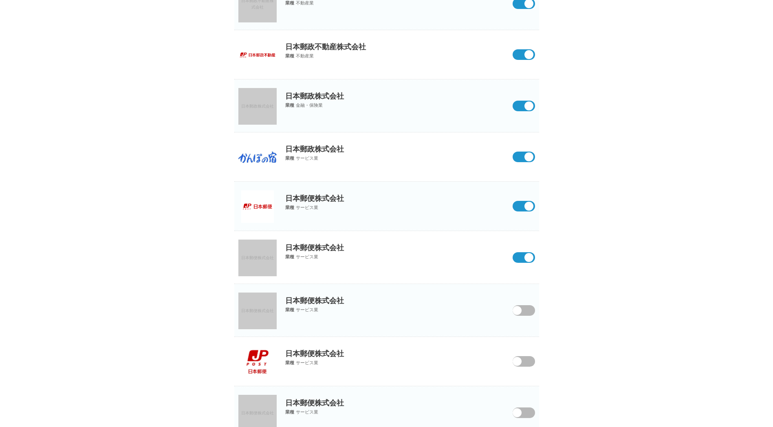
click at [519, 307] on span at bounding box center [516, 310] width 9 height 9
click at [0, 0] on input "checkbox" at bounding box center [0, 0] width 0 height 0
click at [526, 362] on span at bounding box center [518, 366] width 34 height 21
click at [0, 0] on input "checkbox" at bounding box center [0, 0] width 0 height 0
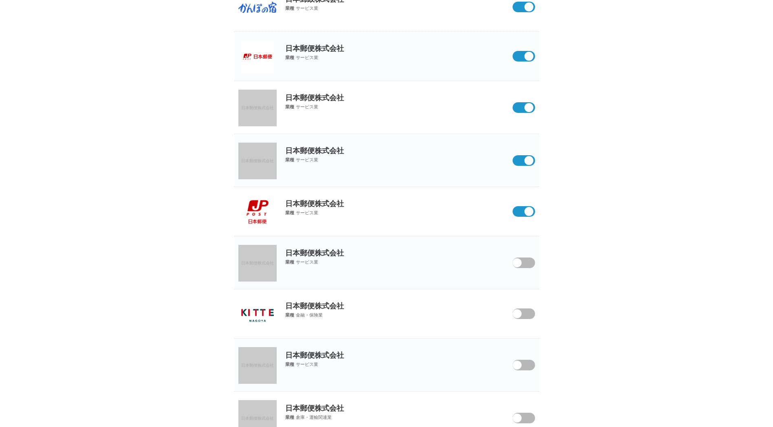
scroll to position [1039, 0]
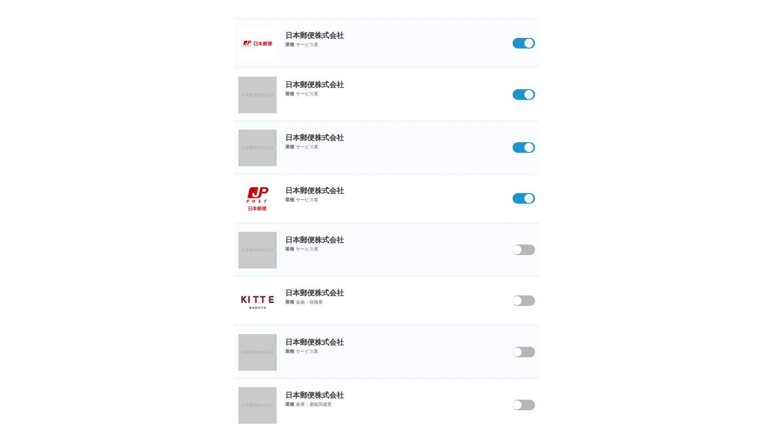
click at [523, 246] on span at bounding box center [518, 254] width 34 height 21
click at [0, 0] on input "checkbox" at bounding box center [0, 0] width 0 height 0
click at [524, 302] on span at bounding box center [518, 305] width 34 height 21
click at [0, 0] on input "checkbox" at bounding box center [0, 0] width 0 height 0
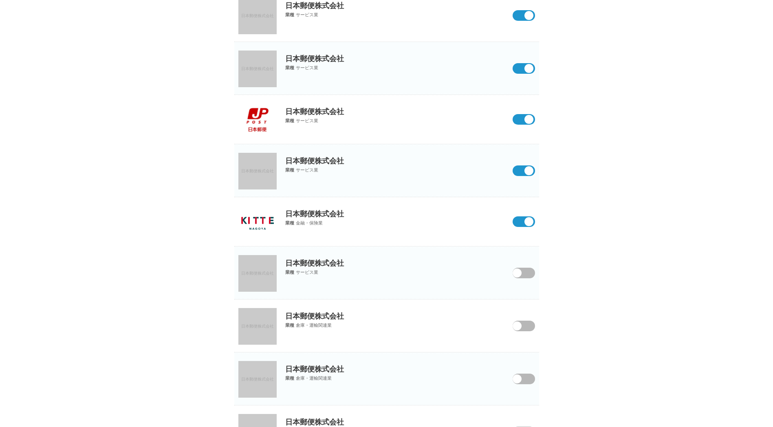
scroll to position [1121, 0]
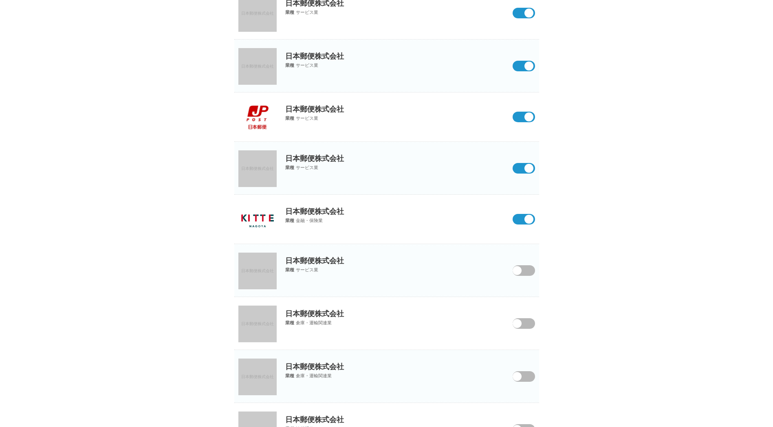
click at [533, 271] on span at bounding box center [518, 275] width 34 height 21
click at [0, 0] on input "checkbox" at bounding box center [0, 0] width 0 height 0
click at [525, 321] on span at bounding box center [518, 328] width 34 height 21
click at [0, 0] on input "checkbox" at bounding box center [0, 0] width 0 height 0
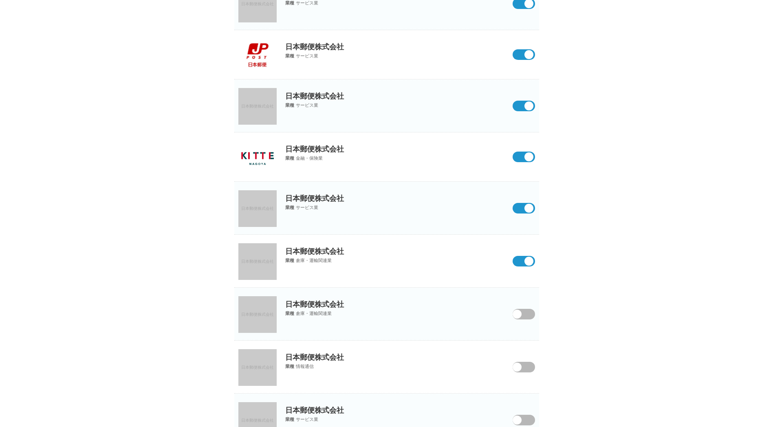
scroll to position [1202, 0]
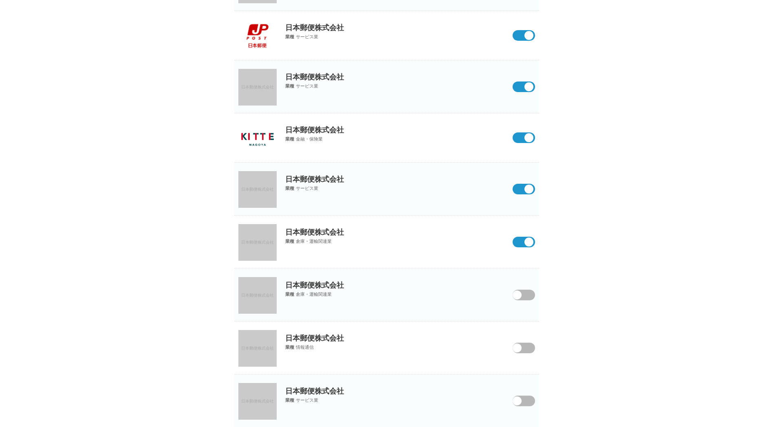
click at [523, 299] on span at bounding box center [518, 300] width 34 height 21
click at [0, 0] on input "checkbox" at bounding box center [0, 0] width 0 height 0
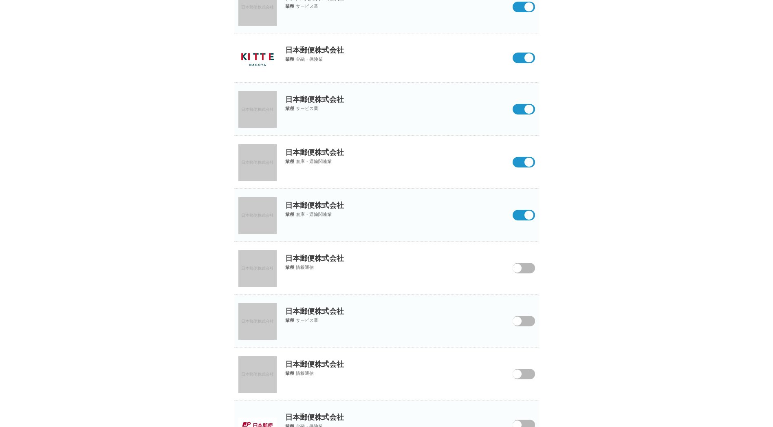
scroll to position [1284, 0]
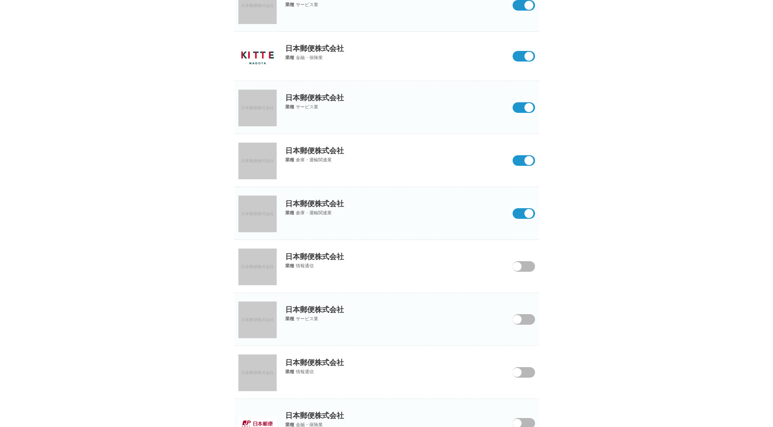
click at [534, 265] on span at bounding box center [518, 271] width 34 height 21
click at [0, 0] on input "checkbox" at bounding box center [0, 0] width 0 height 0
click at [524, 321] on span at bounding box center [518, 324] width 34 height 21
click at [0, 0] on input "checkbox" at bounding box center [0, 0] width 0 height 0
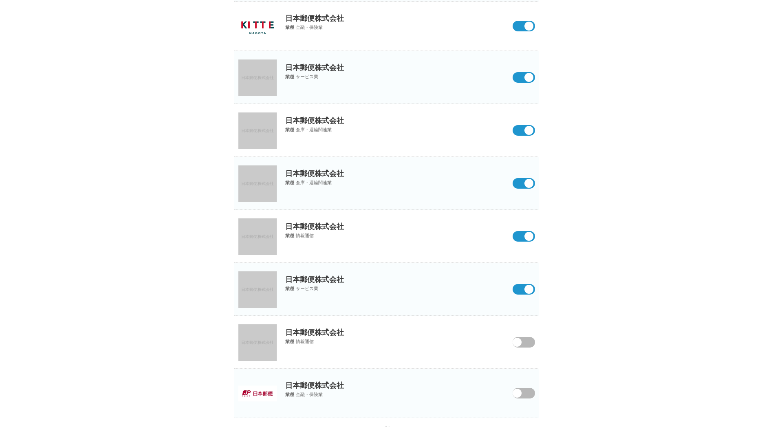
scroll to position [1345, 0]
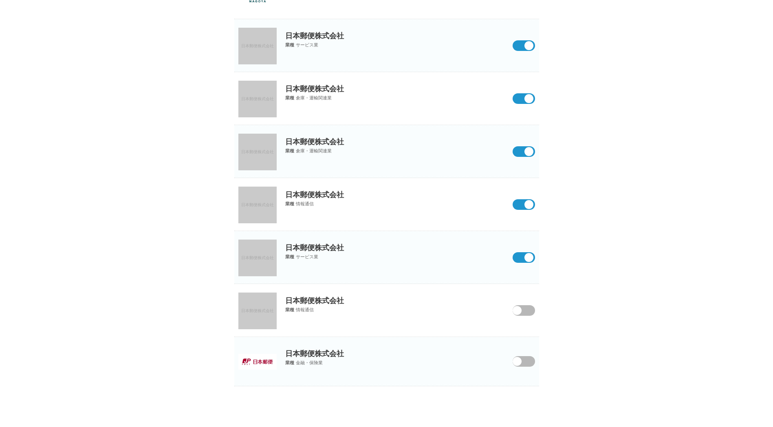
click at [517, 307] on span at bounding box center [516, 310] width 9 height 9
click at [0, 0] on input "checkbox" at bounding box center [0, 0] width 0 height 0
click at [530, 366] on span at bounding box center [518, 366] width 34 height 21
click at [0, 0] on input "checkbox" at bounding box center [0, 0] width 0 height 0
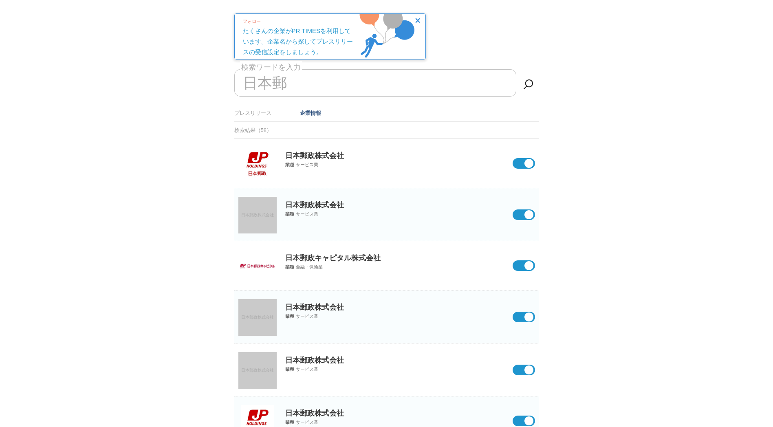
scroll to position [0, 0]
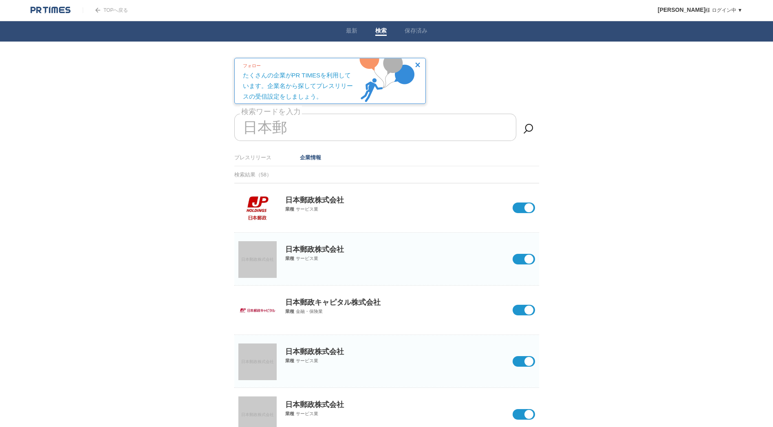
click at [343, 134] on input "日本郵" at bounding box center [375, 127] width 282 height 27
type input "日"
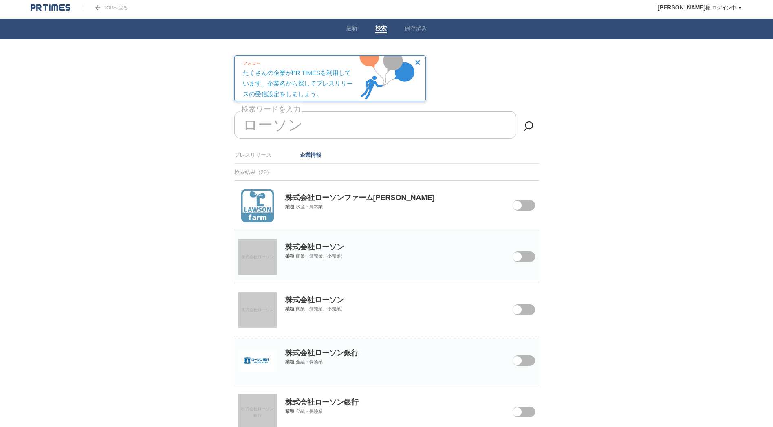
scroll to position [41, 0]
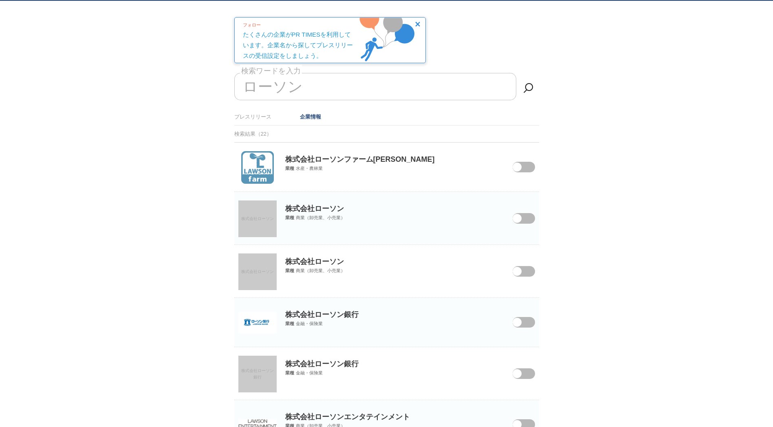
type input "ローソン"
click at [527, 226] on section "株式会社ローソン 株式会社ローソン 業種 商業（卸売業、小売業）" at bounding box center [386, 218] width 305 height 53
click at [526, 278] on section "株式会社ローソン 株式会社ローソン 業種 商業（卸売業、小売業）" at bounding box center [386, 271] width 305 height 53
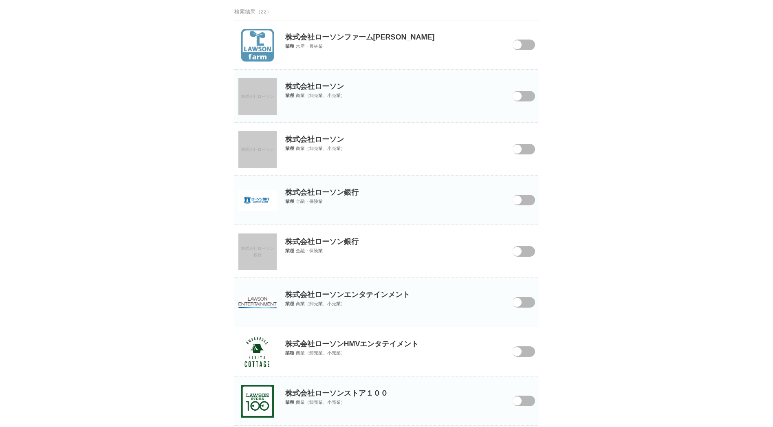
scroll to position [122, 0]
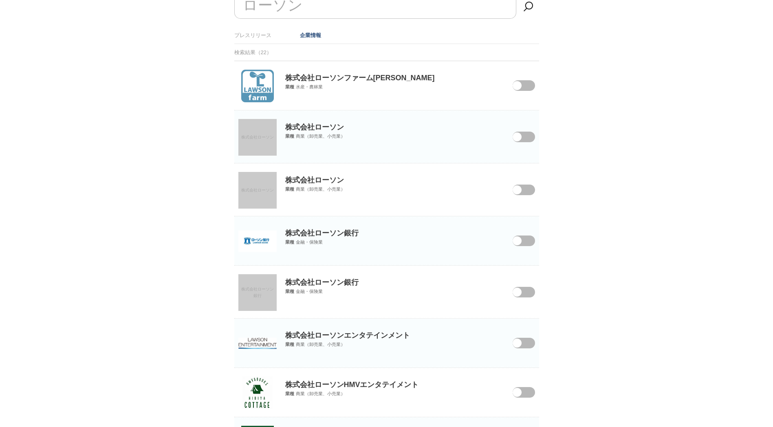
click at [524, 142] on section "株式会社ローソン 株式会社ローソン 業種 商業（卸売業、小売業）" at bounding box center [386, 136] width 305 height 53
drag, startPoint x: 526, startPoint y: 133, endPoint x: 525, endPoint y: 139, distance: 6.3
click at [526, 132] on span at bounding box center [518, 142] width 34 height 21
click at [0, 0] on input "checkbox" at bounding box center [0, 0] width 0 height 0
click at [522, 185] on span at bounding box center [518, 195] width 34 height 21
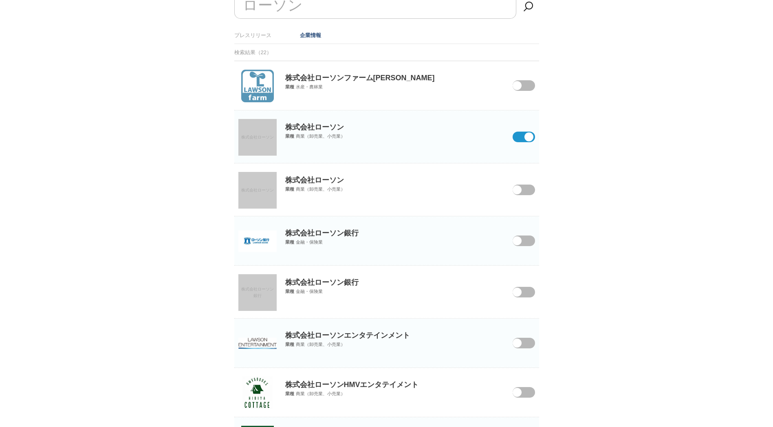
click at [0, 0] on input "checkbox" at bounding box center [0, 0] width 0 height 0
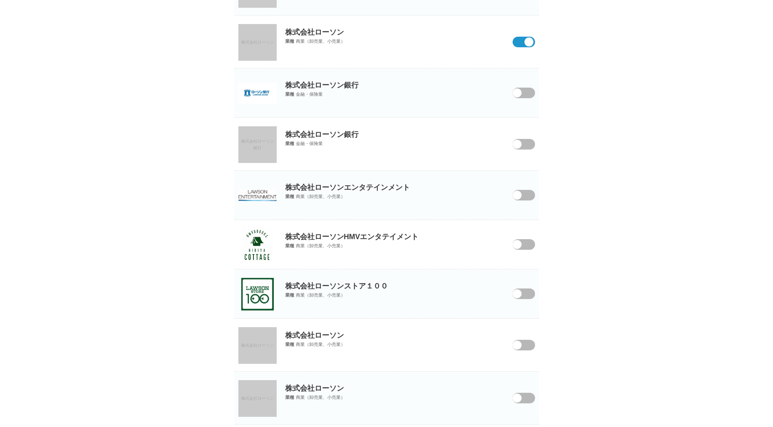
scroll to position [285, 0]
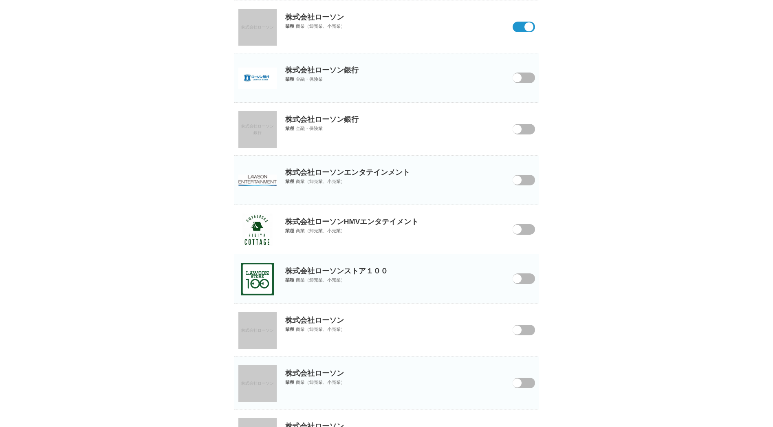
click at [530, 229] on span at bounding box center [518, 234] width 34 height 21
click at [0, 0] on input "checkbox" at bounding box center [0, 0] width 0 height 0
click at [514, 170] on p "株式会社ローソンエンタテインメント" at bounding box center [386, 167] width 305 height 22
click at [516, 182] on span at bounding box center [516, 180] width 9 height 9
click at [0, 0] on input "checkbox" at bounding box center [0, 0] width 0 height 0
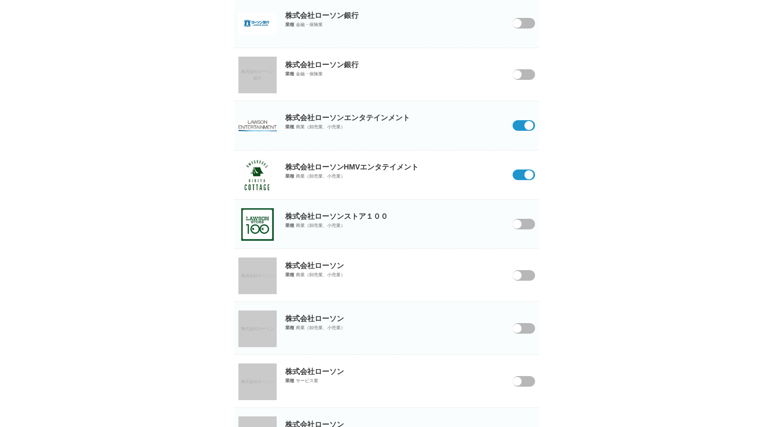
scroll to position [367, 0]
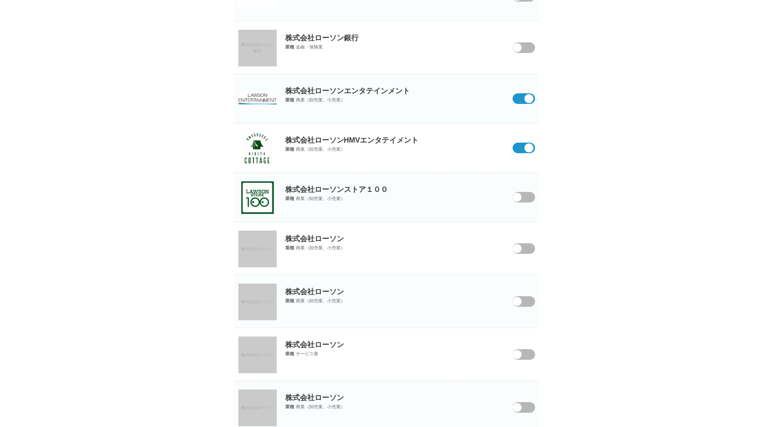
click at [528, 244] on span at bounding box center [518, 253] width 34 height 21
click at [0, 0] on input "checkbox" at bounding box center [0, 0] width 0 height 0
click at [518, 306] on span at bounding box center [518, 306] width 34 height 21
click at [0, 0] on input "checkbox" at bounding box center [0, 0] width 0 height 0
click at [522, 360] on section "株式会社ローソン 株式会社ローソン 業種 サービス業" at bounding box center [386, 354] width 305 height 53
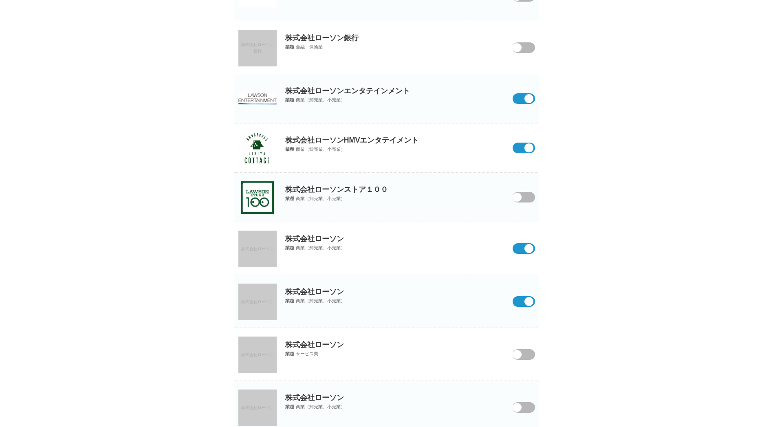
click at [527, 351] on span at bounding box center [518, 359] width 34 height 21
click at [0, 0] on input "checkbox" at bounding box center [0, 0] width 0 height 0
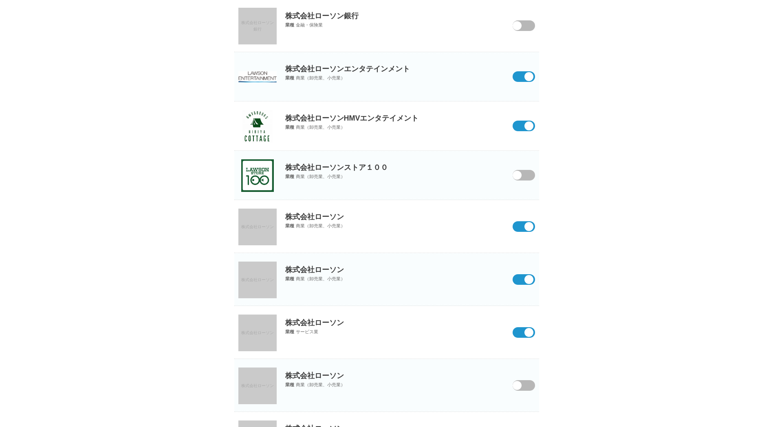
scroll to position [530, 0]
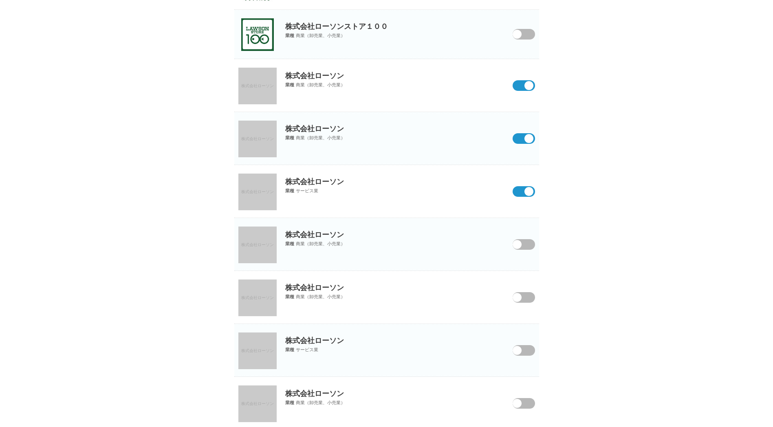
click at [525, 241] on span at bounding box center [518, 249] width 34 height 21
click at [0, 0] on input "checkbox" at bounding box center [0, 0] width 0 height 0
click at [523, 293] on section "株式会社ローソン 株式会社ローソン 業種 商業（卸売業、小売業）" at bounding box center [386, 297] width 305 height 53
drag, startPoint x: 527, startPoint y: 292, endPoint x: 533, endPoint y: 320, distance: 29.1
click at [527, 292] on span at bounding box center [518, 302] width 34 height 21
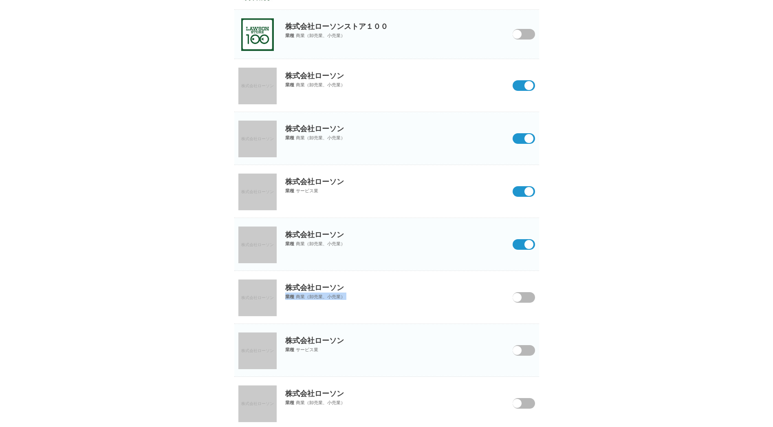
click at [0, 0] on input "checkbox" at bounding box center [0, 0] width 0 height 0
click at [530, 352] on span at bounding box center [518, 355] width 34 height 21
click at [0, 0] on input "checkbox" at bounding box center [0, 0] width 0 height 0
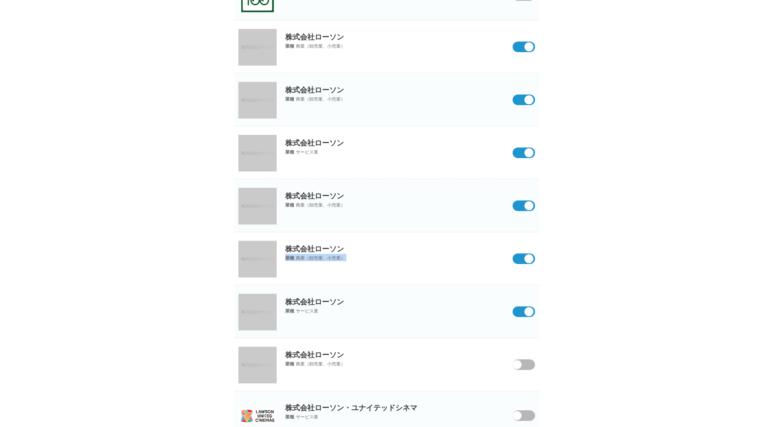
scroll to position [611, 0]
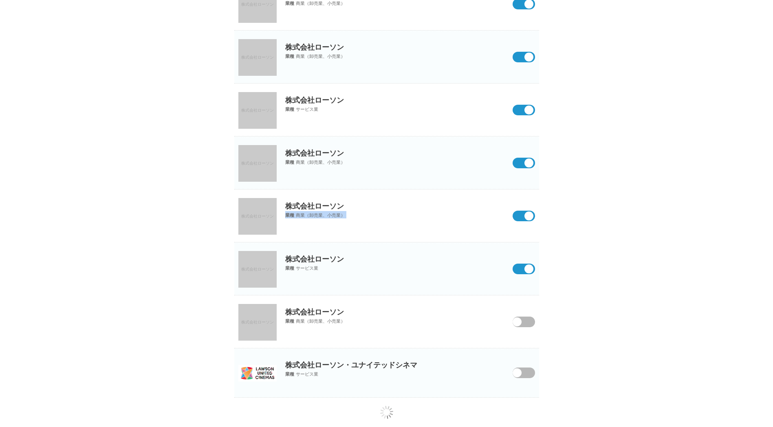
click at [532, 322] on span at bounding box center [518, 327] width 34 height 21
click at [0, 0] on input "checkbox" at bounding box center [0, 0] width 0 height 0
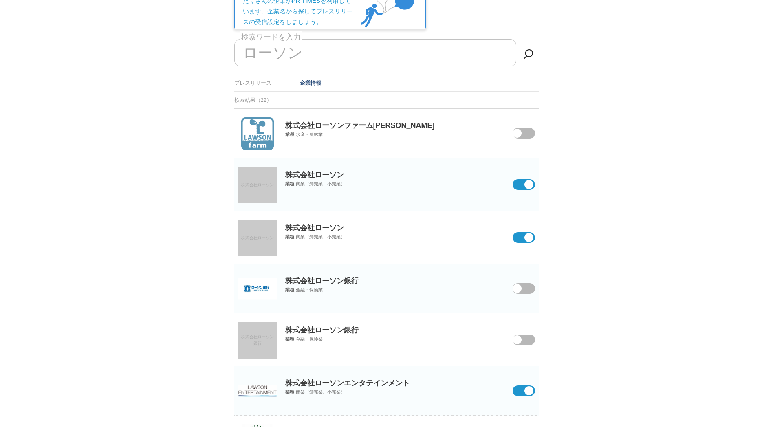
scroll to position [0, 0]
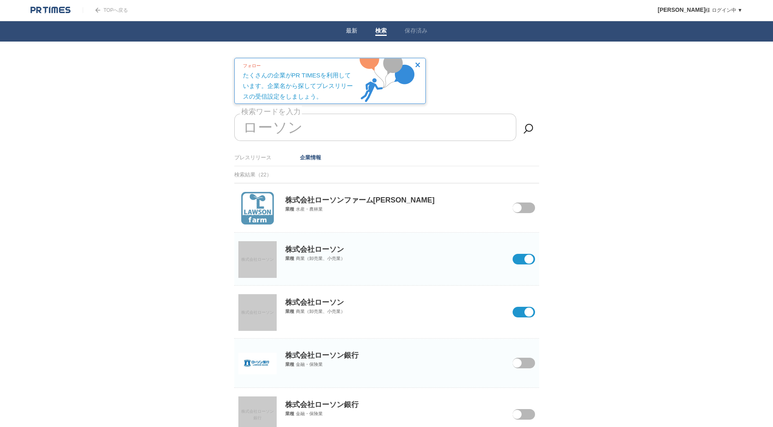
click at [355, 29] on link "最新" at bounding box center [351, 31] width 11 height 9
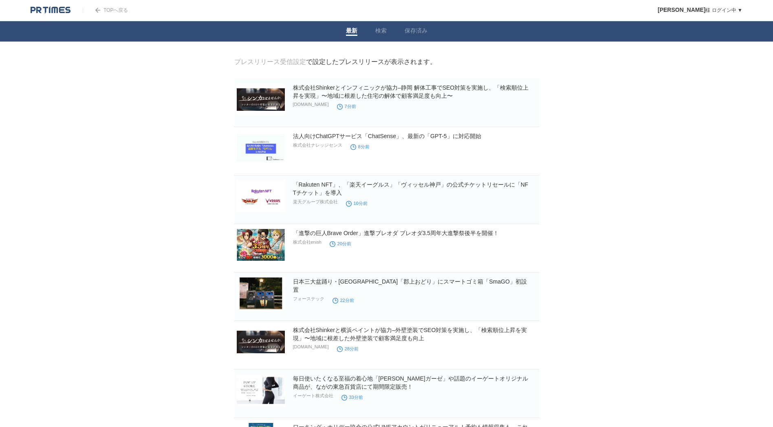
click at [94, 11] on link "TOPへ戻る" at bounding box center [105, 10] width 45 height 6
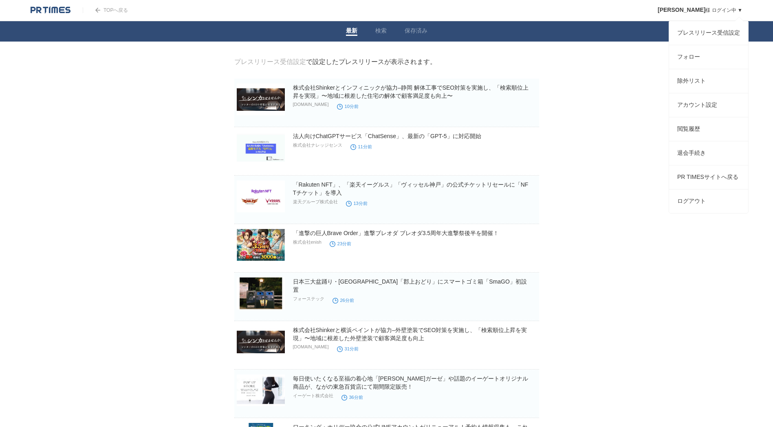
click at [727, 10] on link "上松 森根 様 ログイン中 ▼" at bounding box center [699, 10] width 85 height 6
click at [714, 110] on link "アカウント設定" at bounding box center [708, 105] width 79 height 24
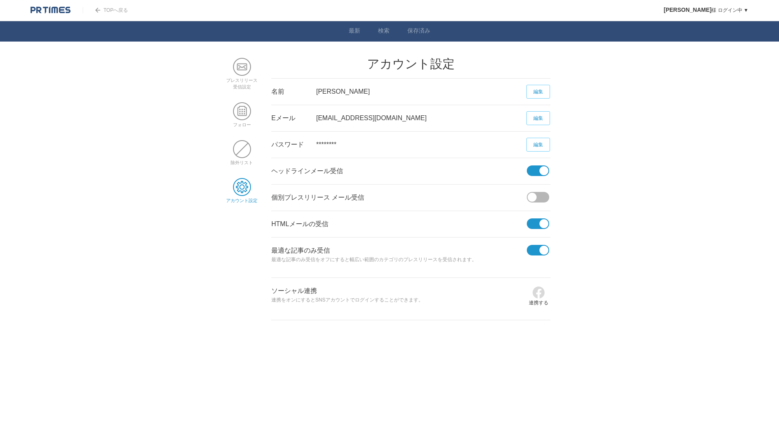
click at [532, 196] on span at bounding box center [532, 197] width 9 height 9
click at [0, 0] on input "checkbox" at bounding box center [0, 0] width 0 height 0
click at [249, 115] on span at bounding box center [242, 111] width 18 height 18
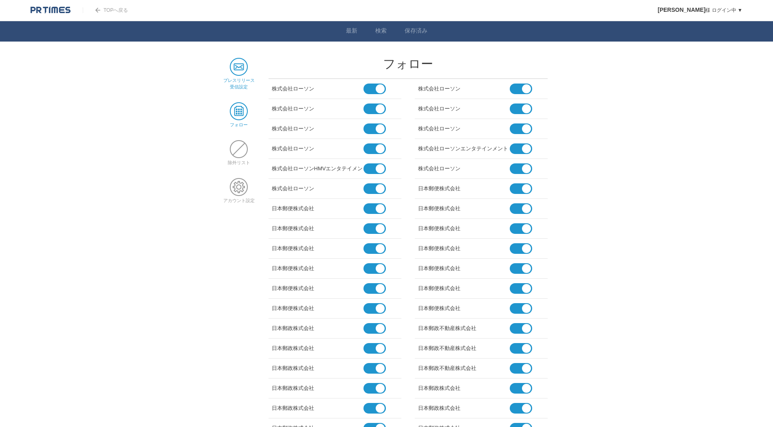
click at [242, 61] on span at bounding box center [239, 67] width 18 height 18
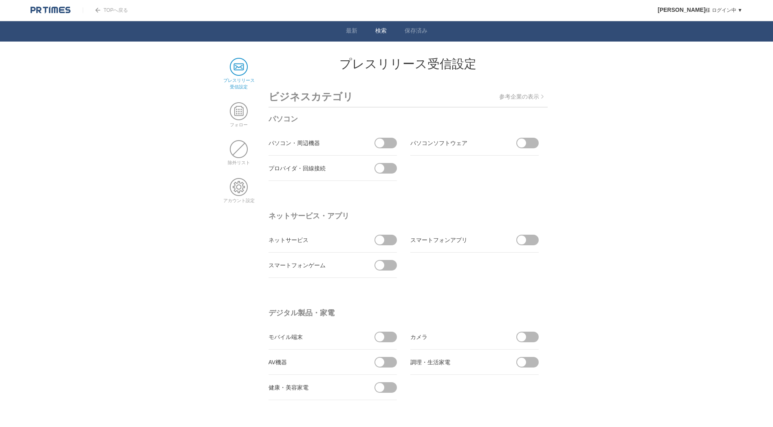
click at [375, 28] on li "検索" at bounding box center [380, 31] width 29 height 20
click at [383, 29] on link "検索" at bounding box center [380, 31] width 11 height 9
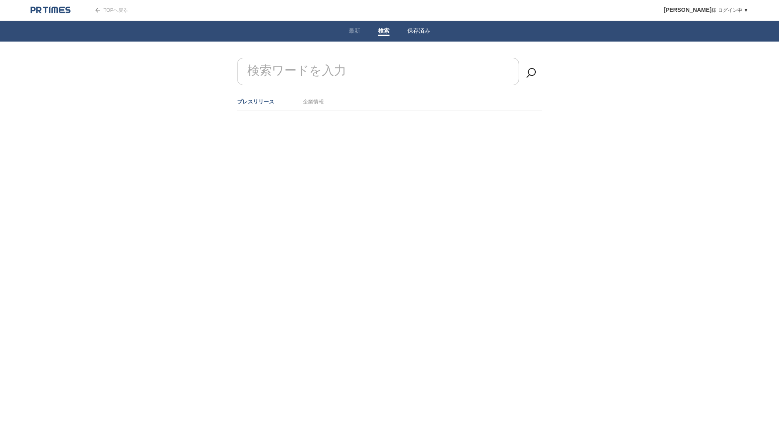
click at [417, 34] on link "保存済み" at bounding box center [418, 31] width 23 height 9
click at [66, 12] on img at bounding box center [51, 10] width 40 height 8
